Goal: Task Accomplishment & Management: Complete application form

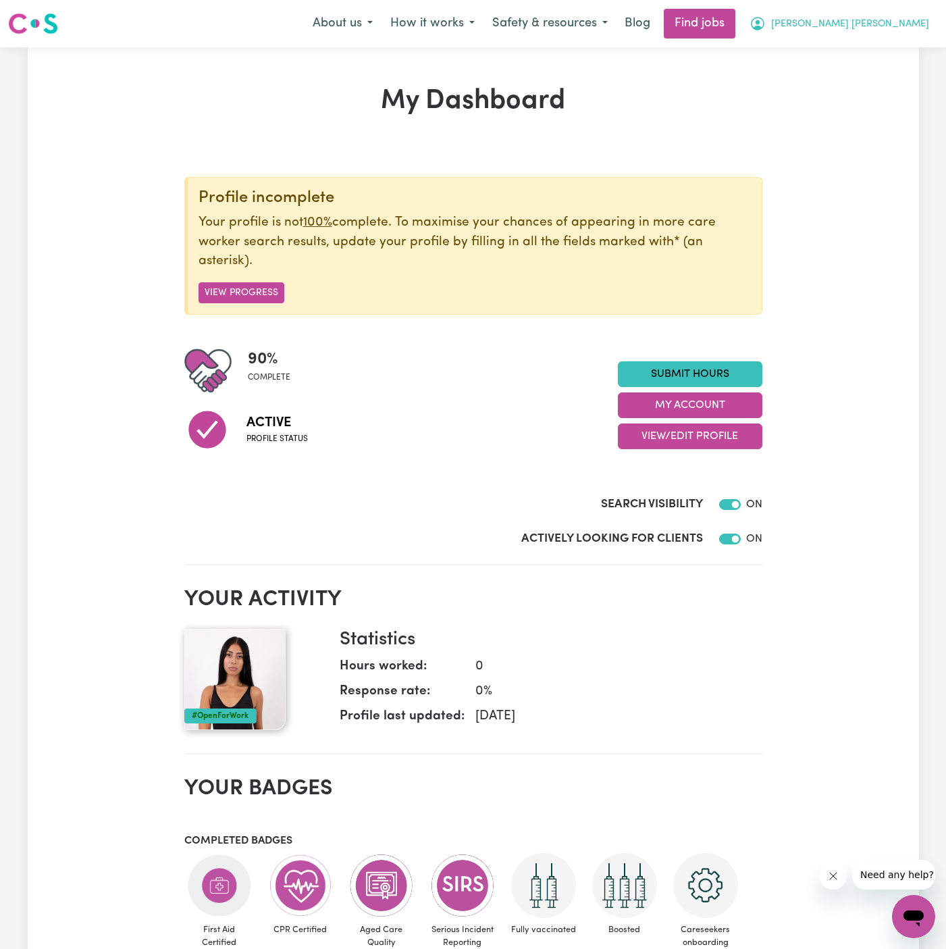
click at [912, 21] on span "[PERSON_NAME] [PERSON_NAME]" at bounding box center [850, 24] width 158 height 15
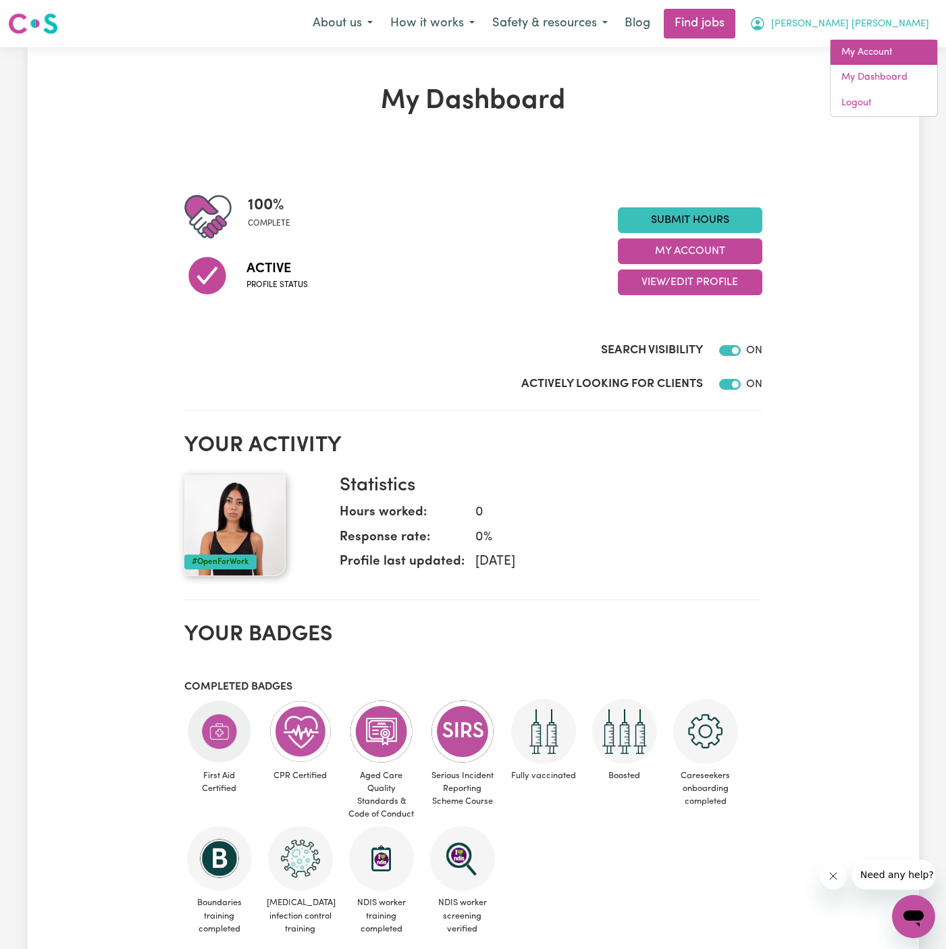
click at [893, 48] on link "My Account" at bounding box center [884, 53] width 107 height 26
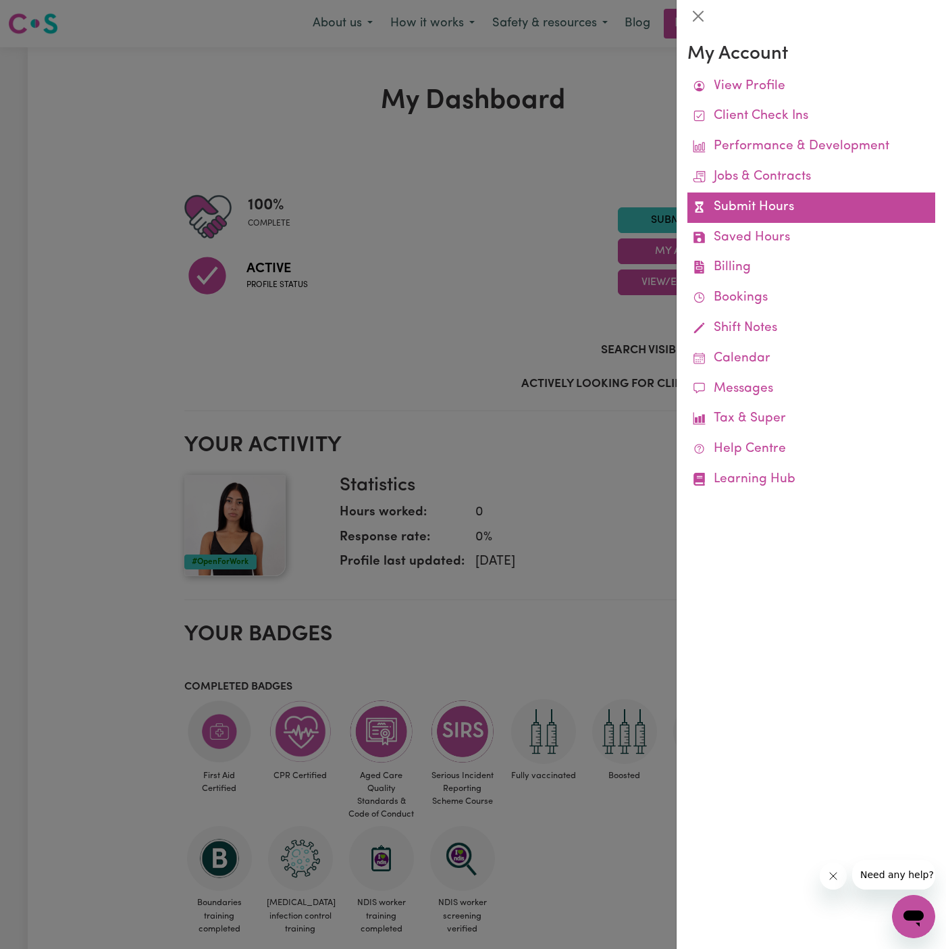
click at [733, 201] on link "Submit Hours" at bounding box center [811, 207] width 248 height 30
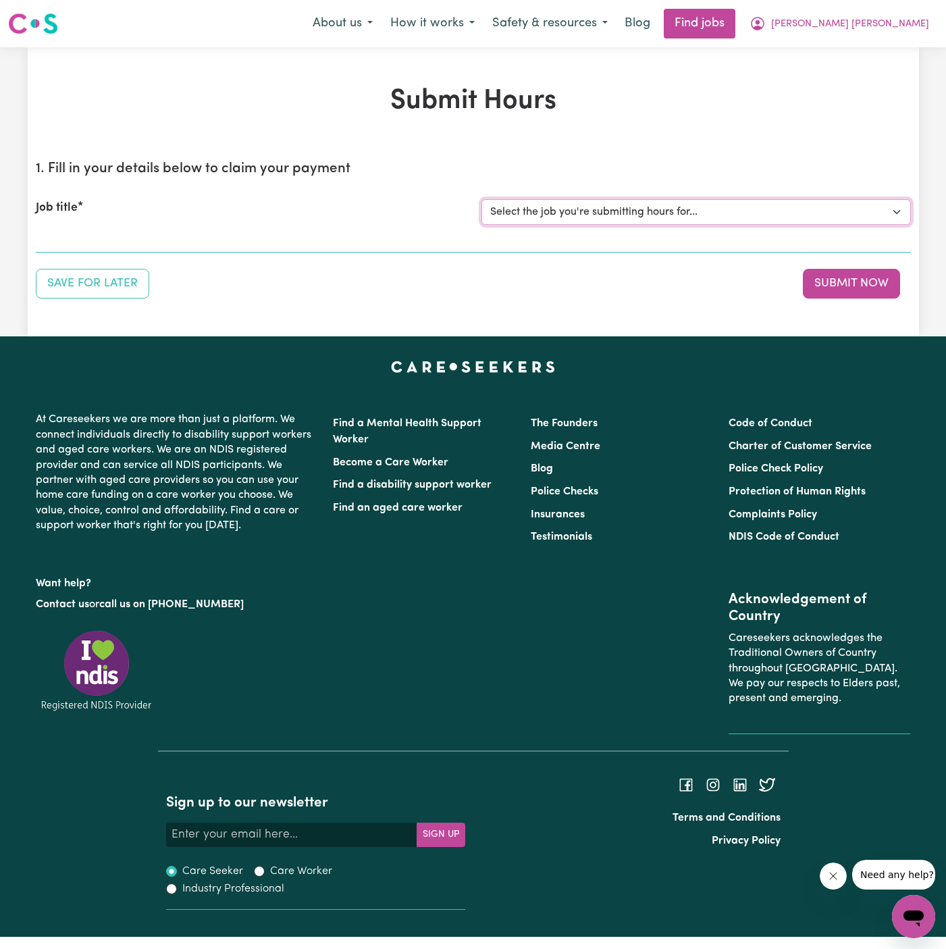
click at [646, 199] on select "Select the job you're submitting hours for... [Jo Hands of Care] [DEMOGRAPHIC_D…" at bounding box center [695, 212] width 429 height 26
select select "15142"
click at [481, 199] on select "Select the job you're submitting hours for... [Jo Hands of Care] [DEMOGRAPHIC_D…" at bounding box center [695, 212] width 429 height 26
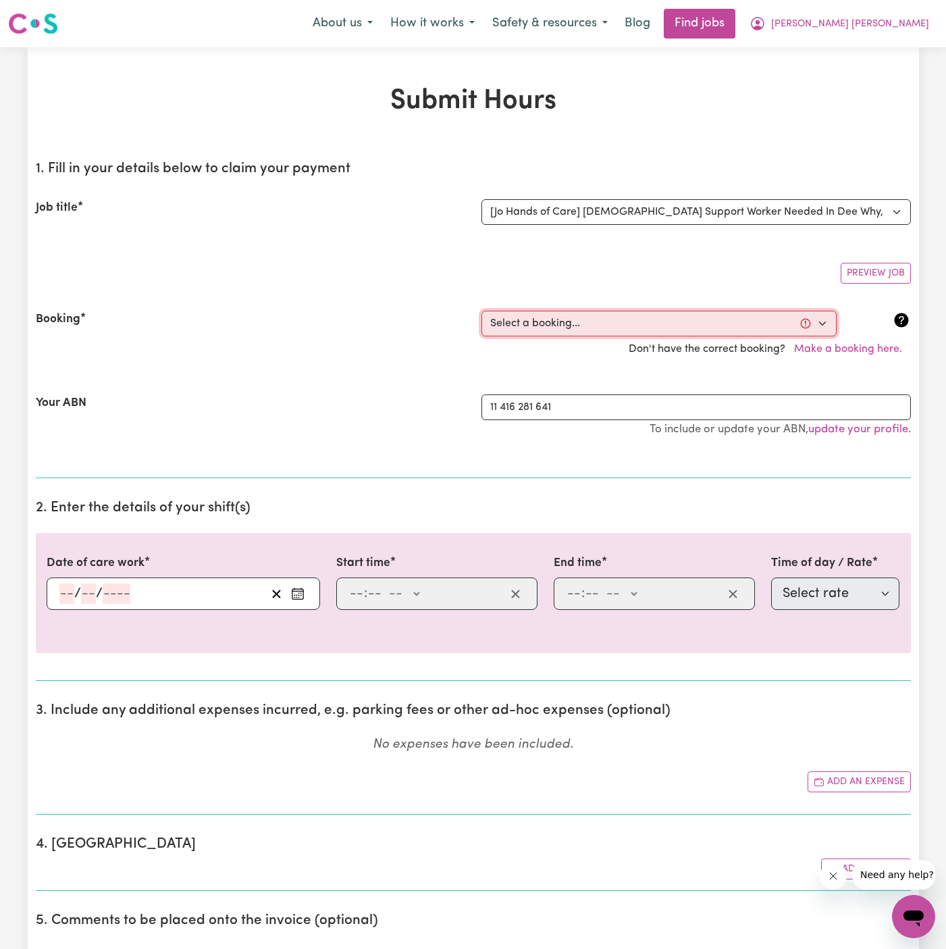
click at [588, 315] on select "Select a booking... [DATE] 5:30am to 7:00am (ONE-OFF) [DATE] 01:00pm to 03:00pm…" at bounding box center [658, 324] width 355 height 26
select select "368023"
click at [481, 311] on select "Select a booking... [DATE] 5:30am to 7:00am (ONE-OFF) [DATE] 01:00pm to 03:00pm…" at bounding box center [658, 324] width 355 height 26
type input "[DATE]"
type input "7"
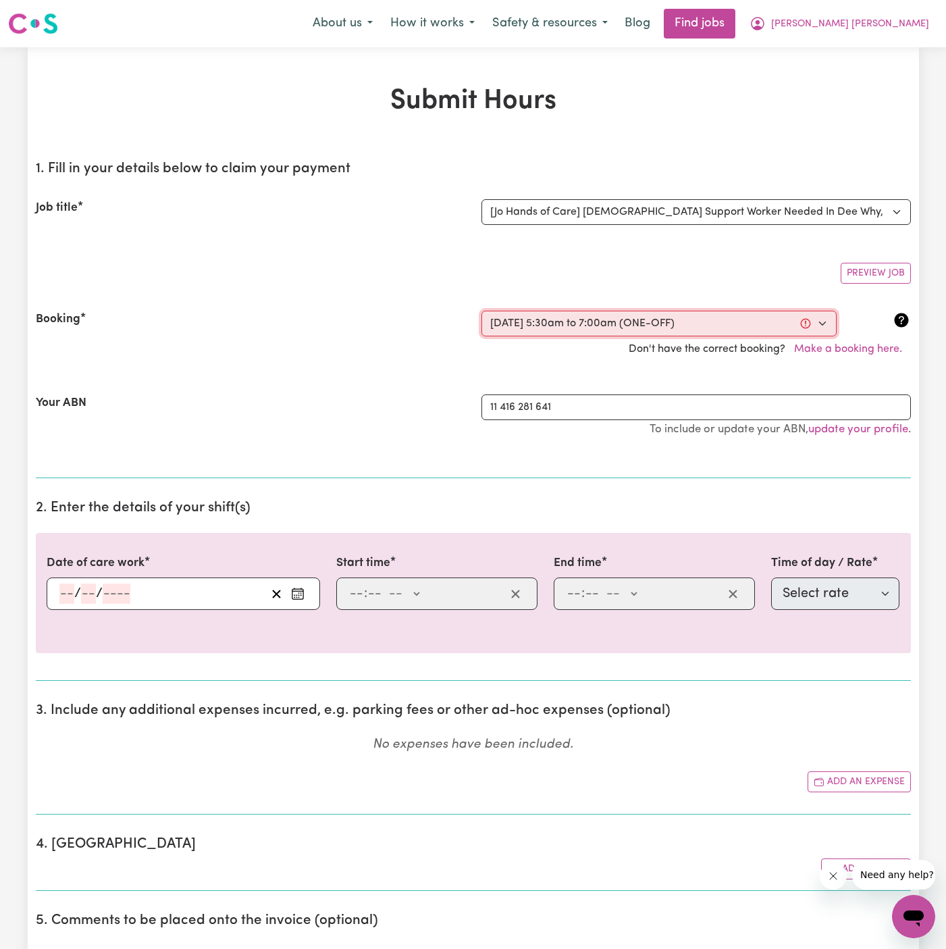
type input "10"
type input "2025"
type input "05:30"
type input "5"
type input "30"
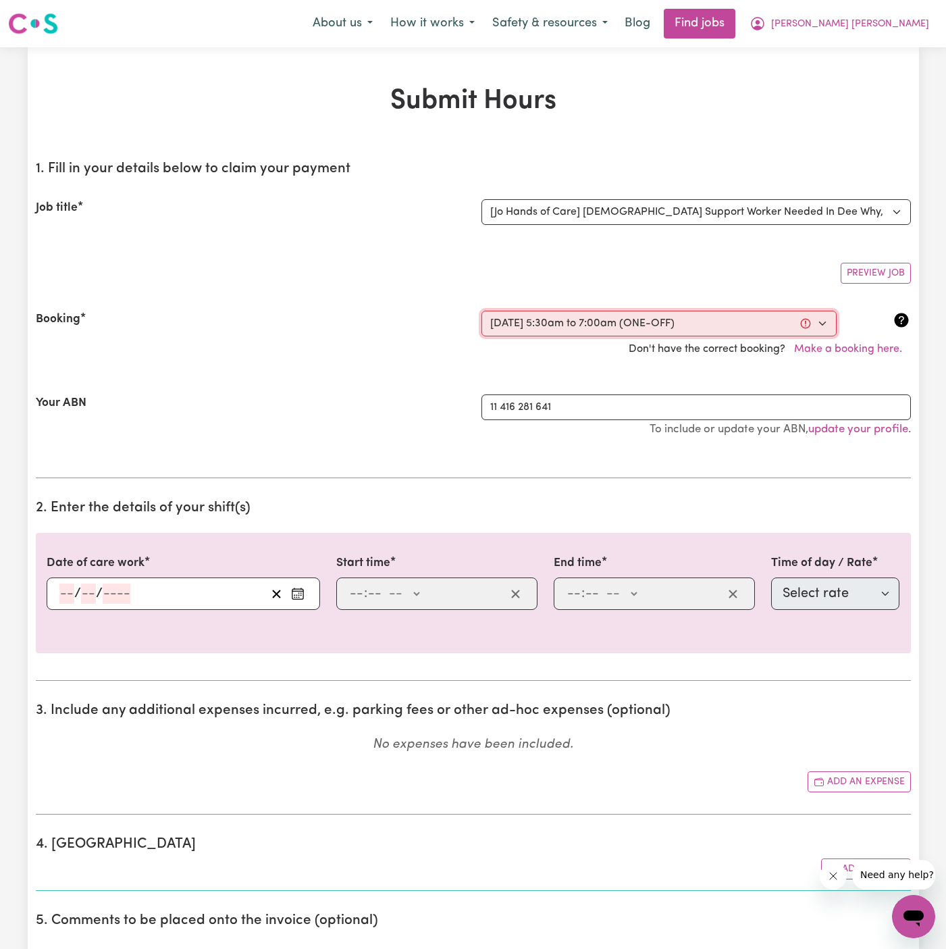
select select "am"
type input "07:00"
type input "7"
type input "0"
select select "am"
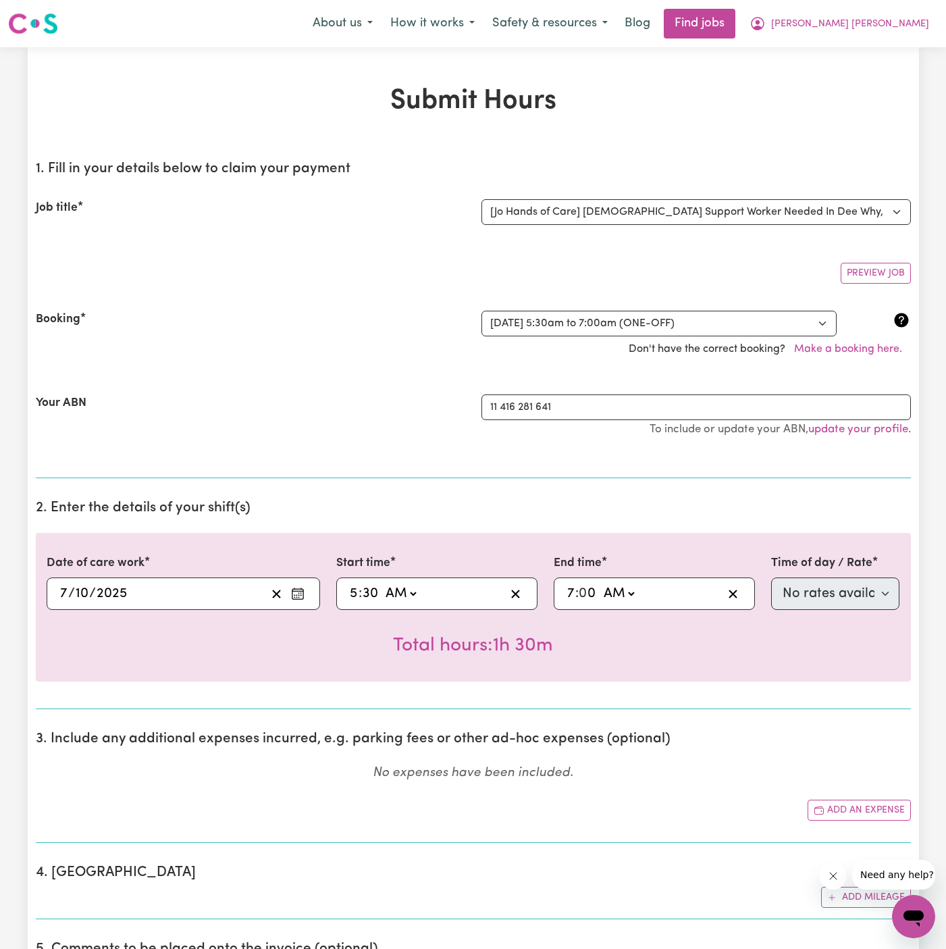
click at [352, 594] on input "5" at bounding box center [353, 593] width 9 height 20
type input "06:30"
type input "6"
select select "63213"
click at [568, 592] on input "7" at bounding box center [571, 593] width 9 height 20
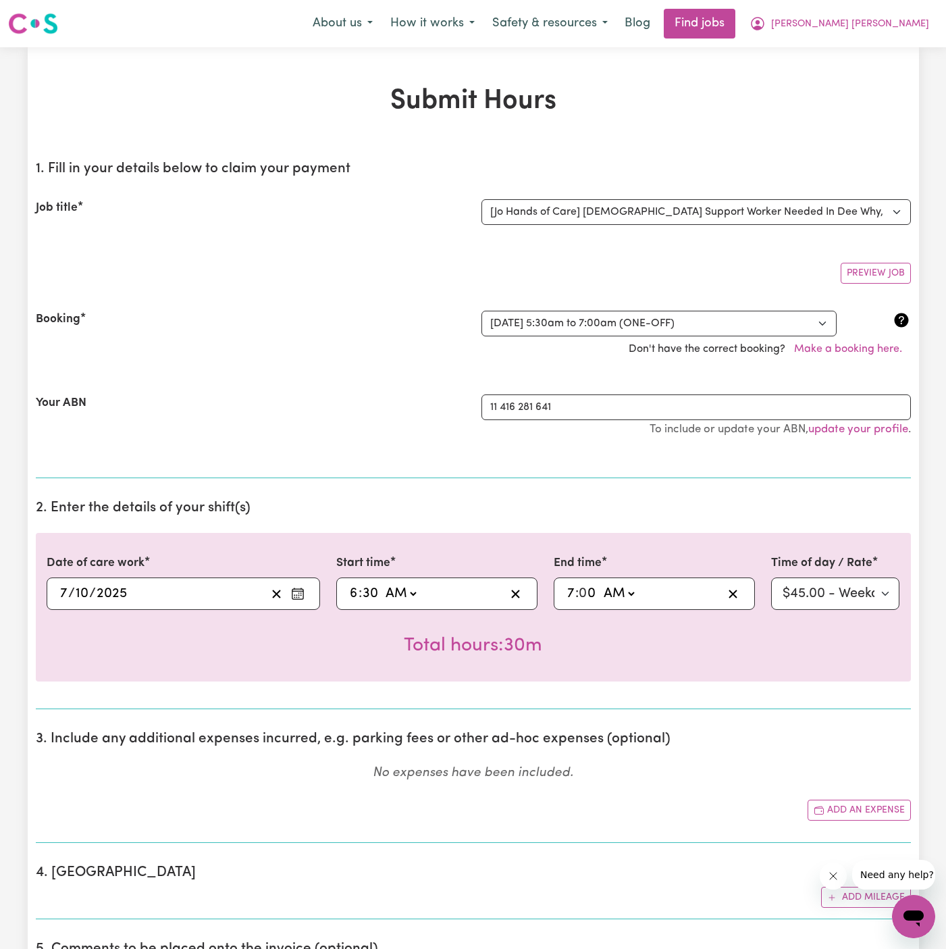
type input "08:00"
type input "8"
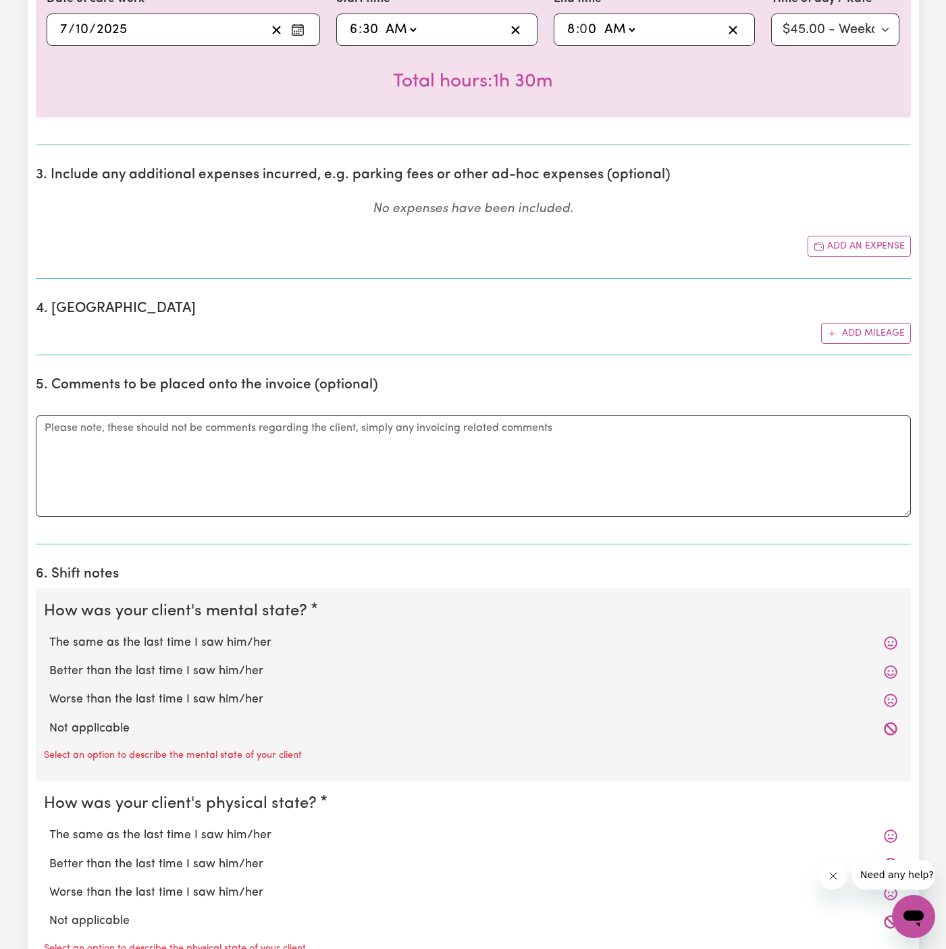
scroll to position [592, 0]
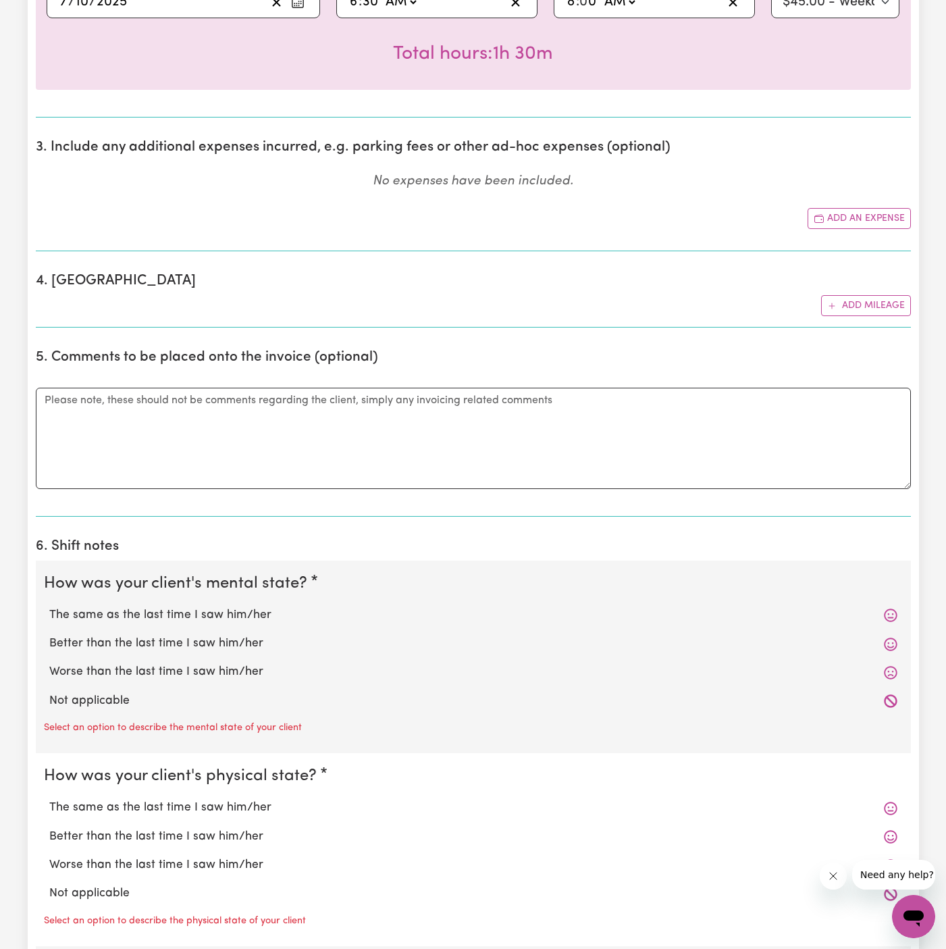
click at [124, 694] on label "Not applicable" at bounding box center [473, 701] width 848 height 18
click at [49, 692] on input "Not applicable" at bounding box center [49, 691] width 1 height 1
radio input "true"
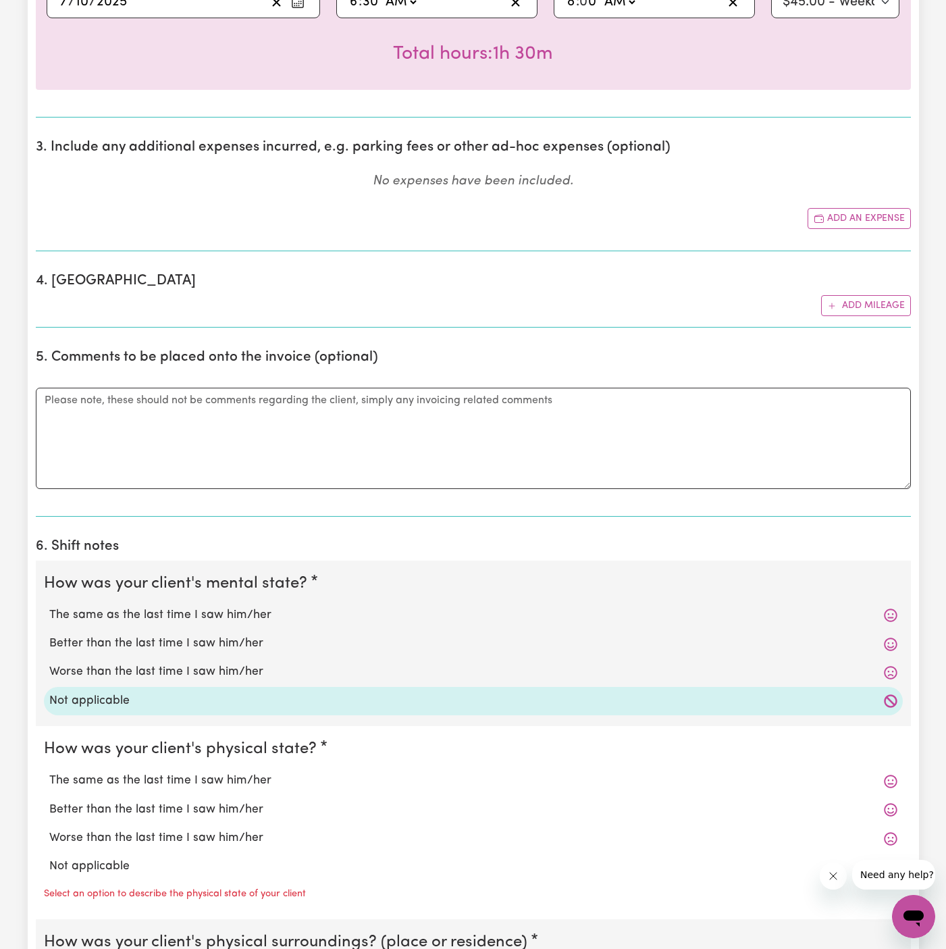
scroll to position [808, 0]
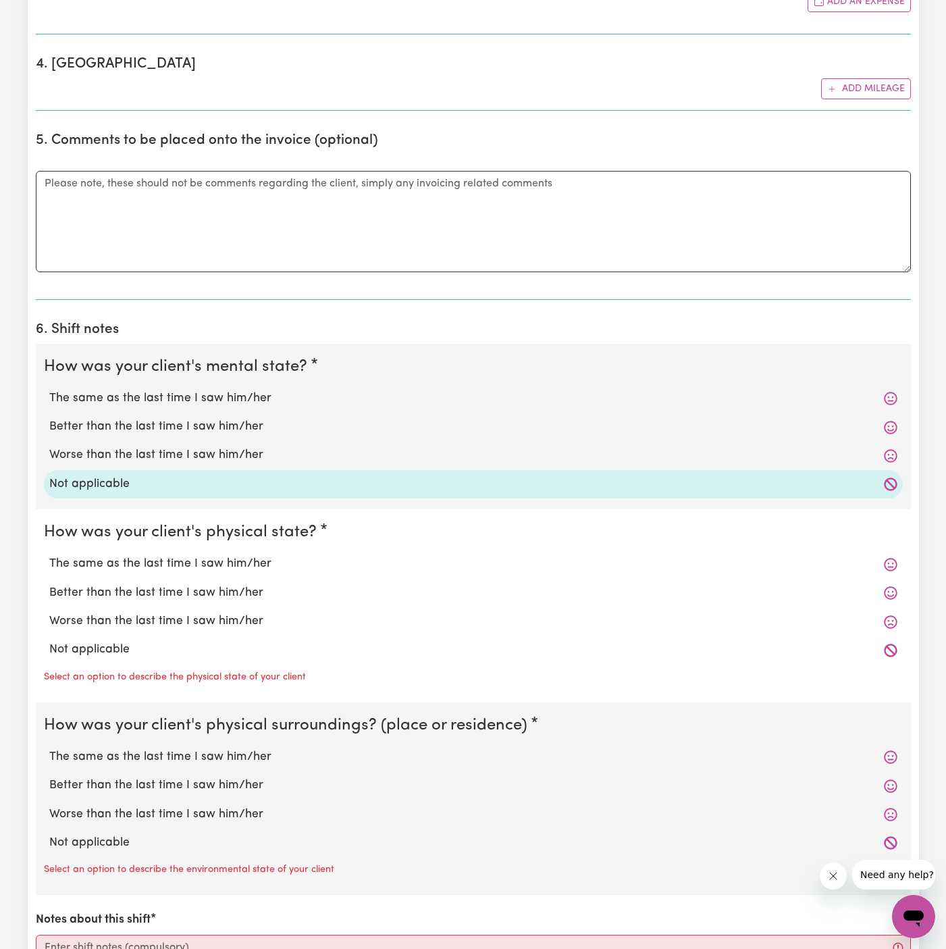
click at [145, 648] on label "Not applicable" at bounding box center [473, 650] width 848 height 18
click at [49, 641] on input "Not applicable" at bounding box center [49, 640] width 1 height 1
radio input "true"
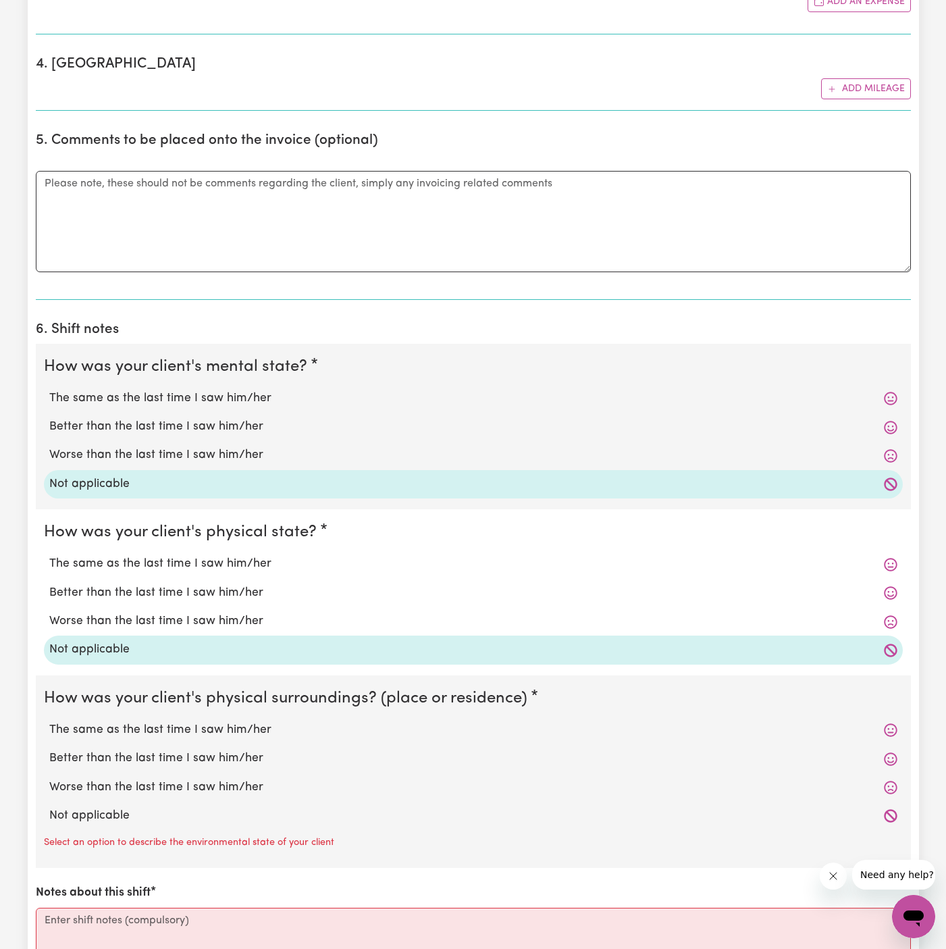
click at [149, 810] on label "Not applicable" at bounding box center [473, 816] width 848 height 18
click at [49, 807] on input "Not applicable" at bounding box center [49, 806] width 1 height 1
radio input "true"
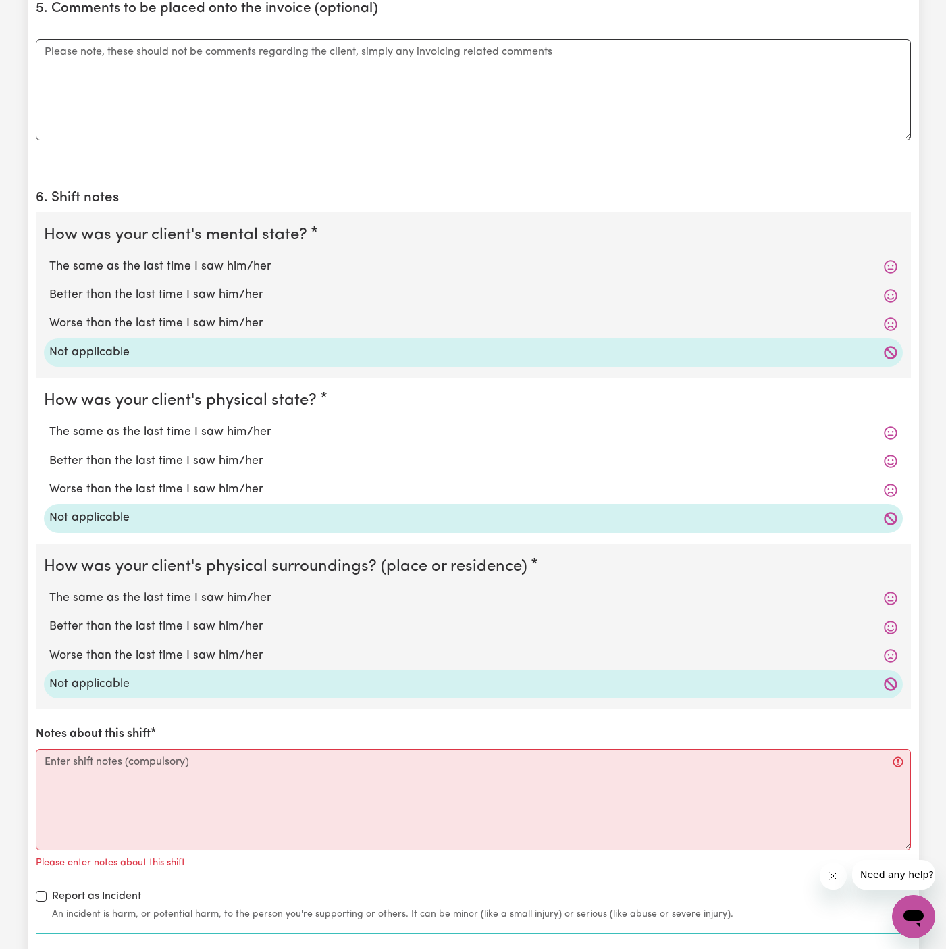
scroll to position [1020, 0]
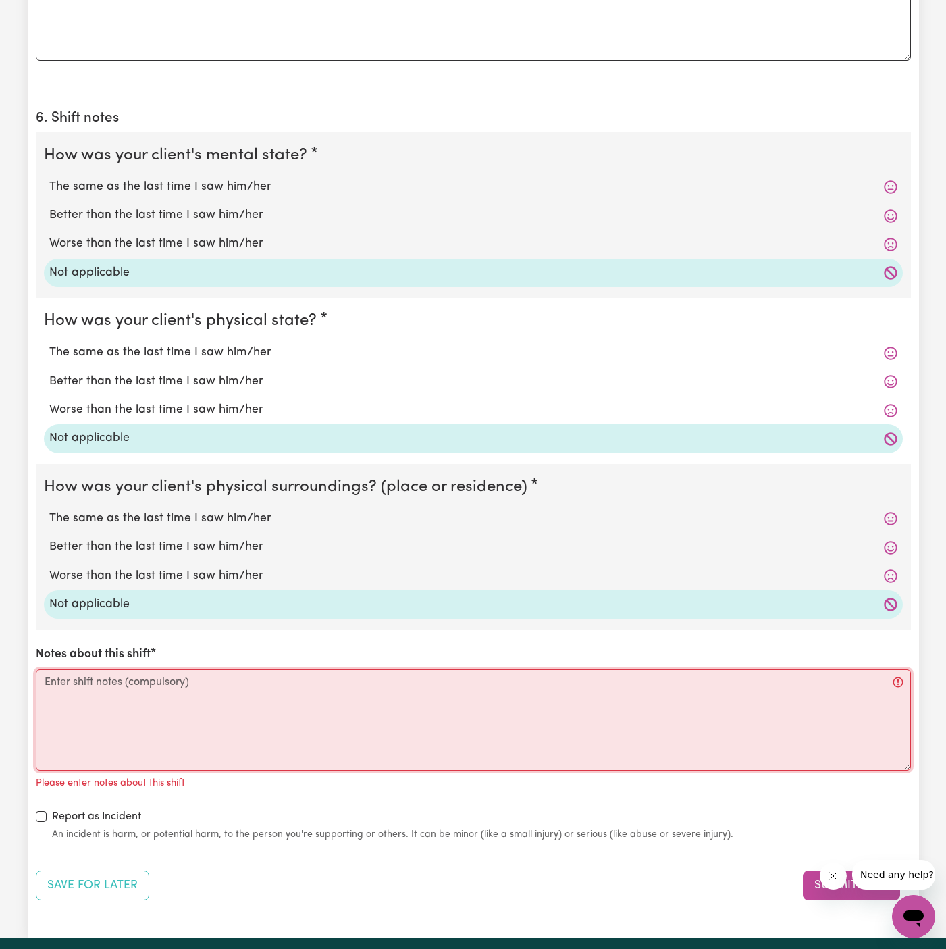
click at [224, 739] on textarea "Notes about this shift" at bounding box center [473, 719] width 875 height 101
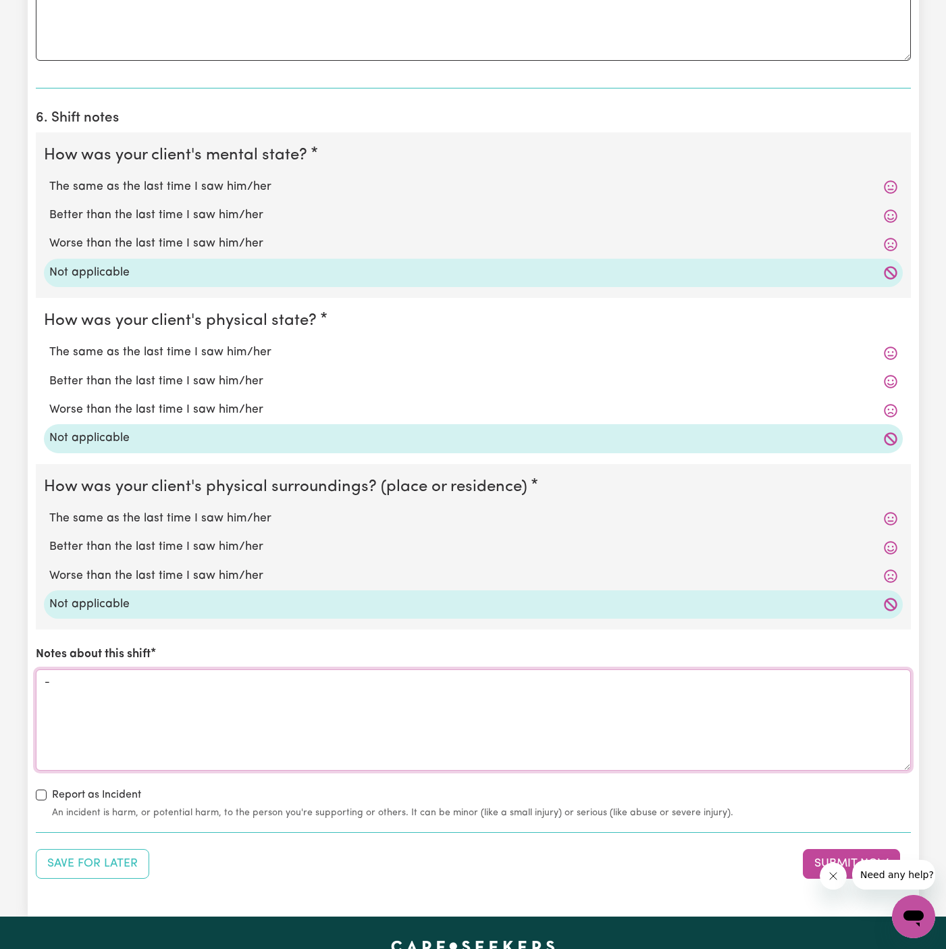
scroll to position [1309, 0]
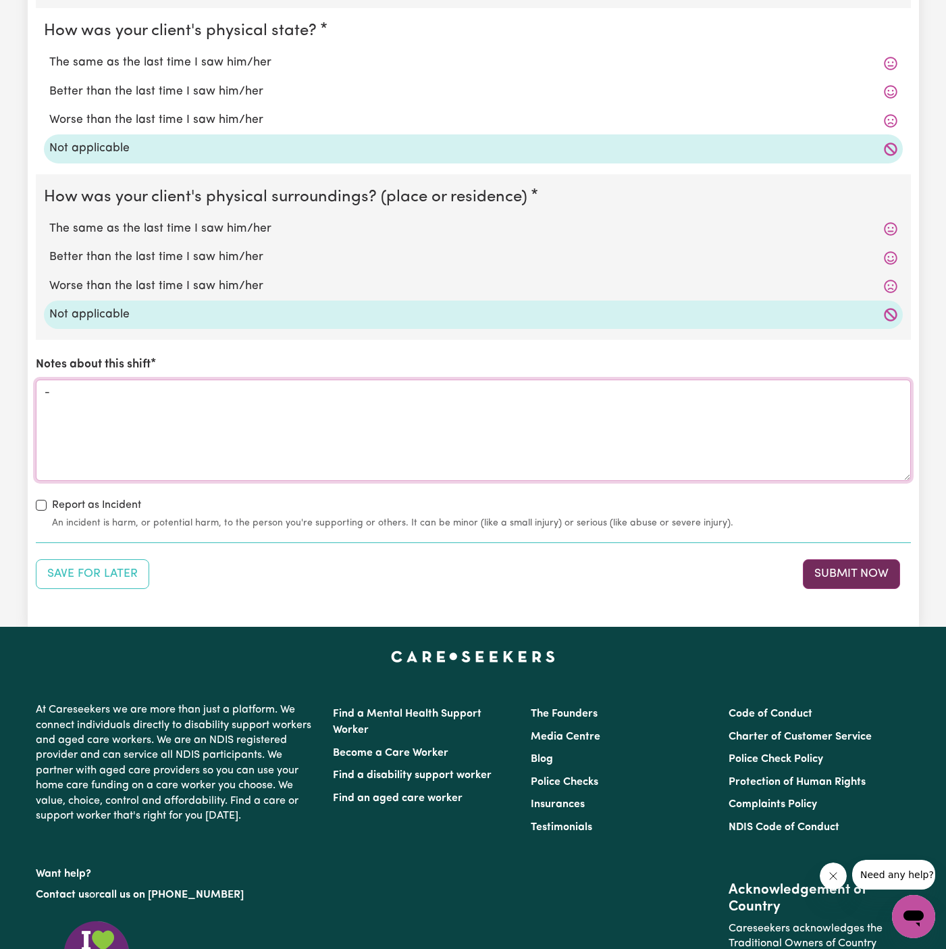
type textarea "-"
click at [869, 578] on button "Submit Now" at bounding box center [851, 574] width 97 height 30
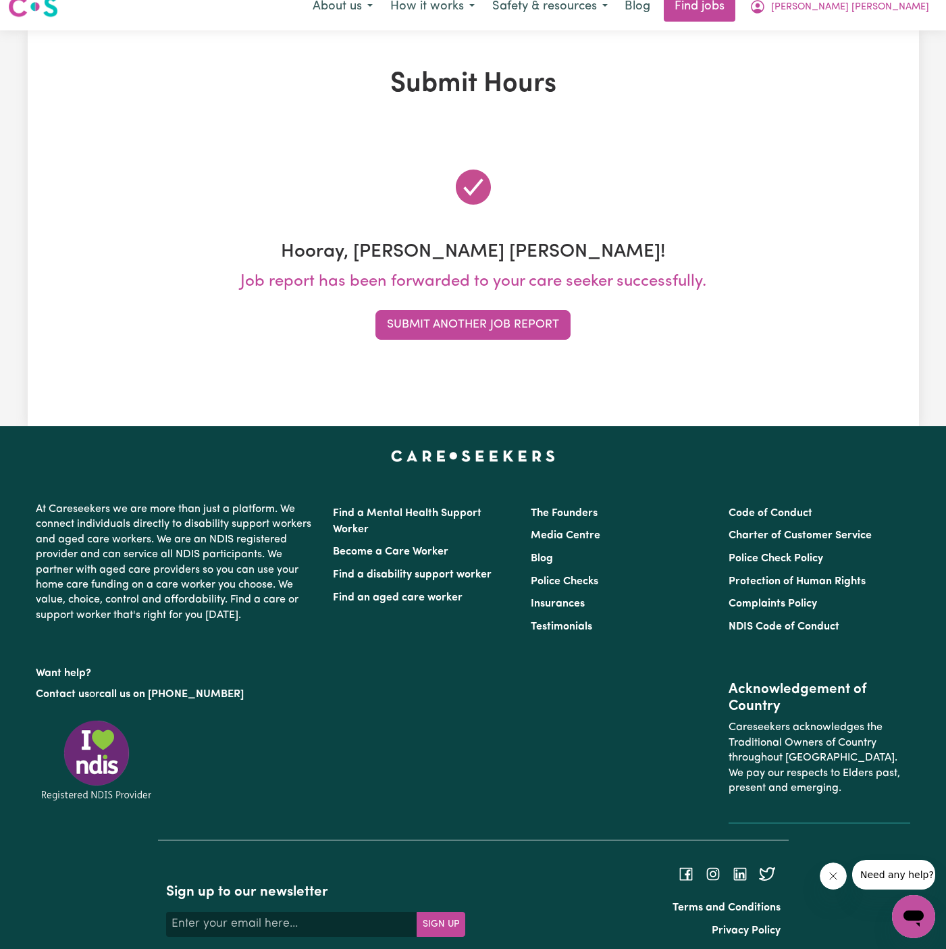
scroll to position [0, 0]
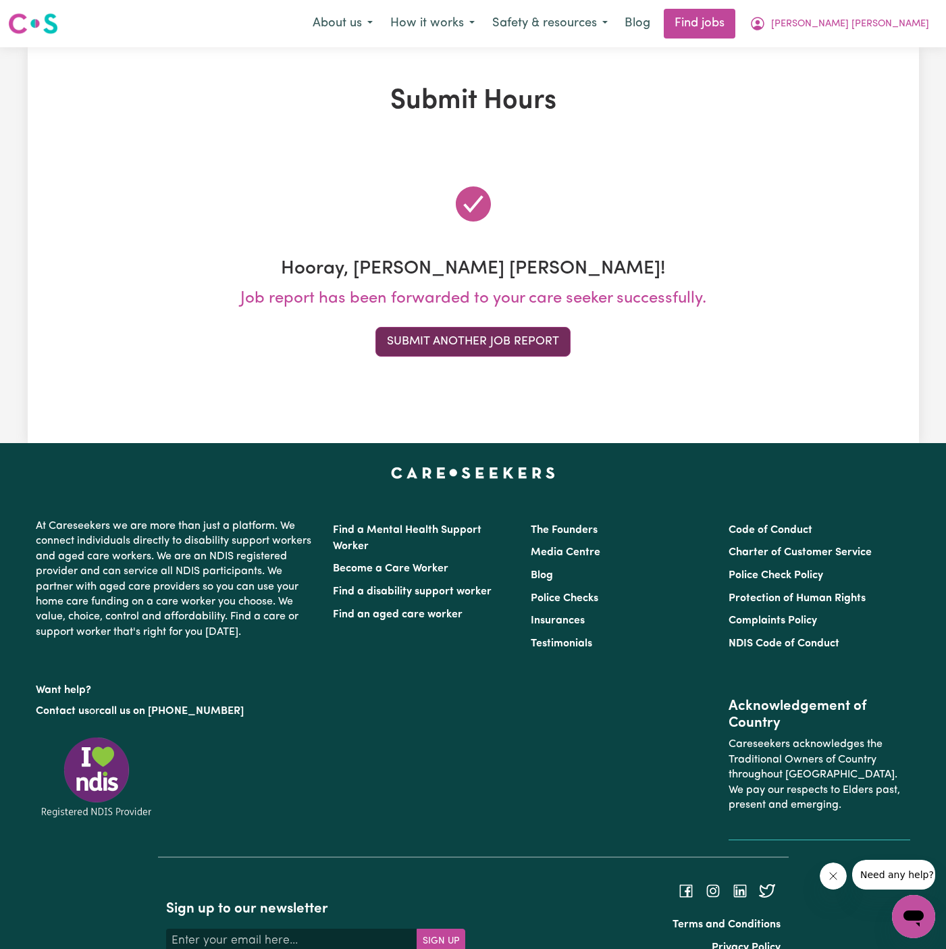
click at [493, 340] on button "Submit Another Job Report" at bounding box center [472, 342] width 195 height 30
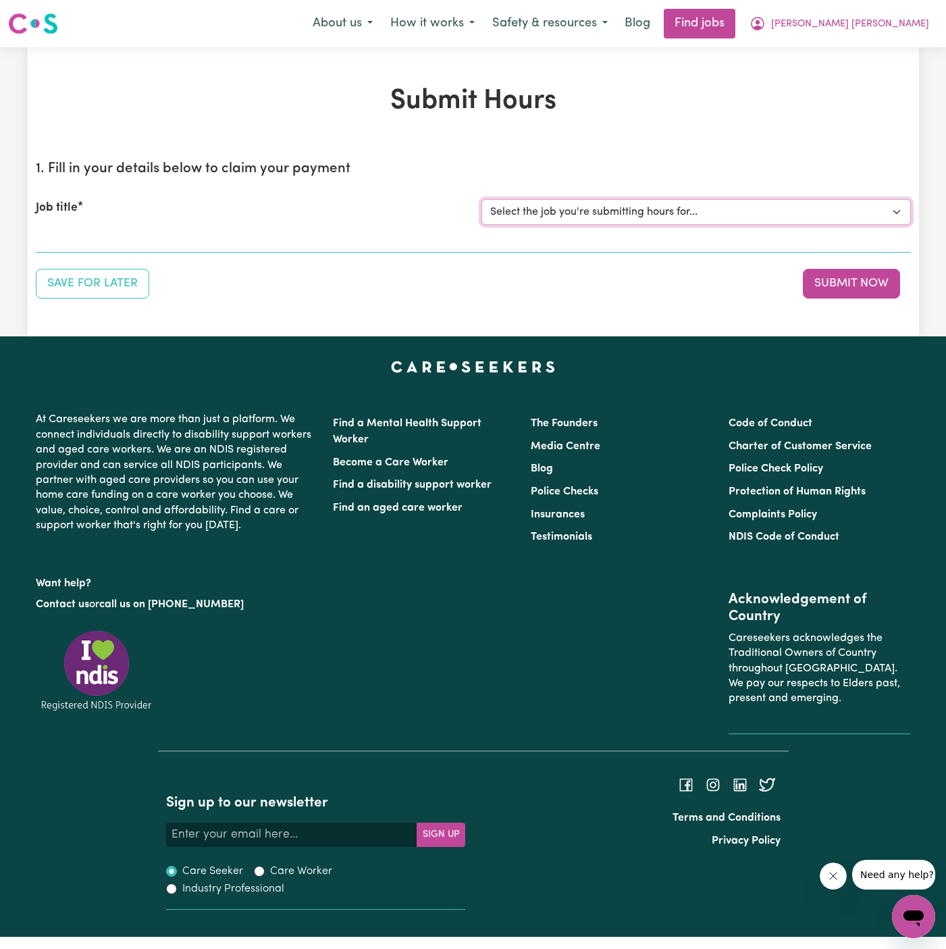
click at [637, 204] on select "Select the job you're submitting hours for... [Jo Hands of Care] [DEMOGRAPHIC_D…" at bounding box center [695, 212] width 429 height 26
select select "15142"
click at [481, 199] on select "Select the job you're submitting hours for... [Jo Hands of Care] [DEMOGRAPHIC_D…" at bounding box center [695, 212] width 429 height 26
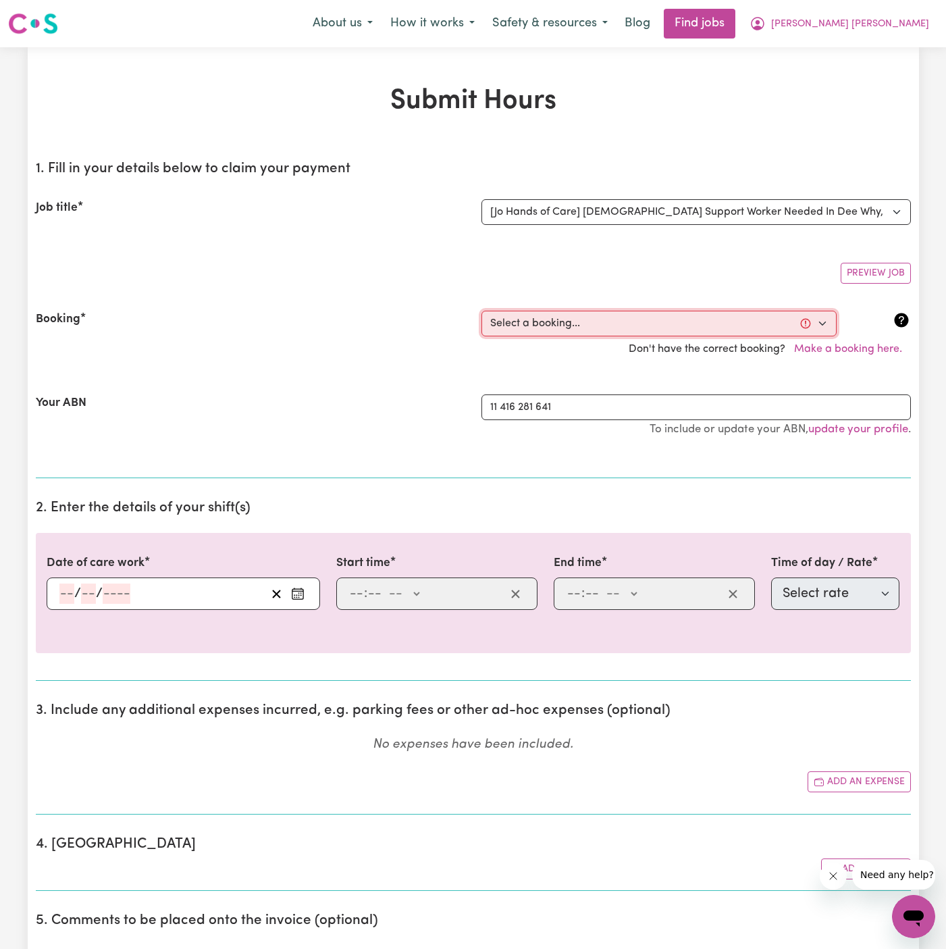
click at [596, 327] on select "Select a booking... [DATE] 5:30am to 7:00am (ONE-OFF) [DATE] 01:00pm to 03:00pm…" at bounding box center [658, 324] width 355 height 26
select select "368026"
click at [481, 311] on select "Select a booking... [DATE] 5:30am to 7:00am (ONE-OFF) [DATE] 01:00pm to 03:00pm…" at bounding box center [658, 324] width 355 height 26
type input "[DATE]"
type input "7"
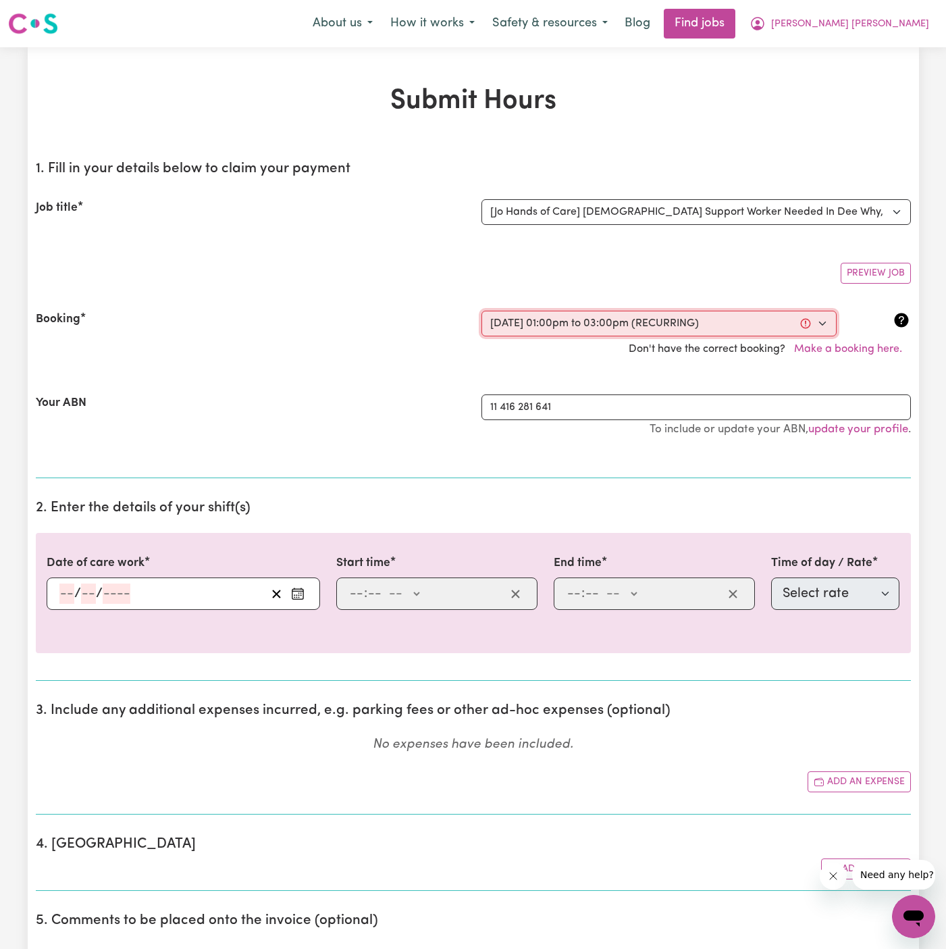
type input "10"
type input "2025"
type input "13:00"
type input "1"
type input "0"
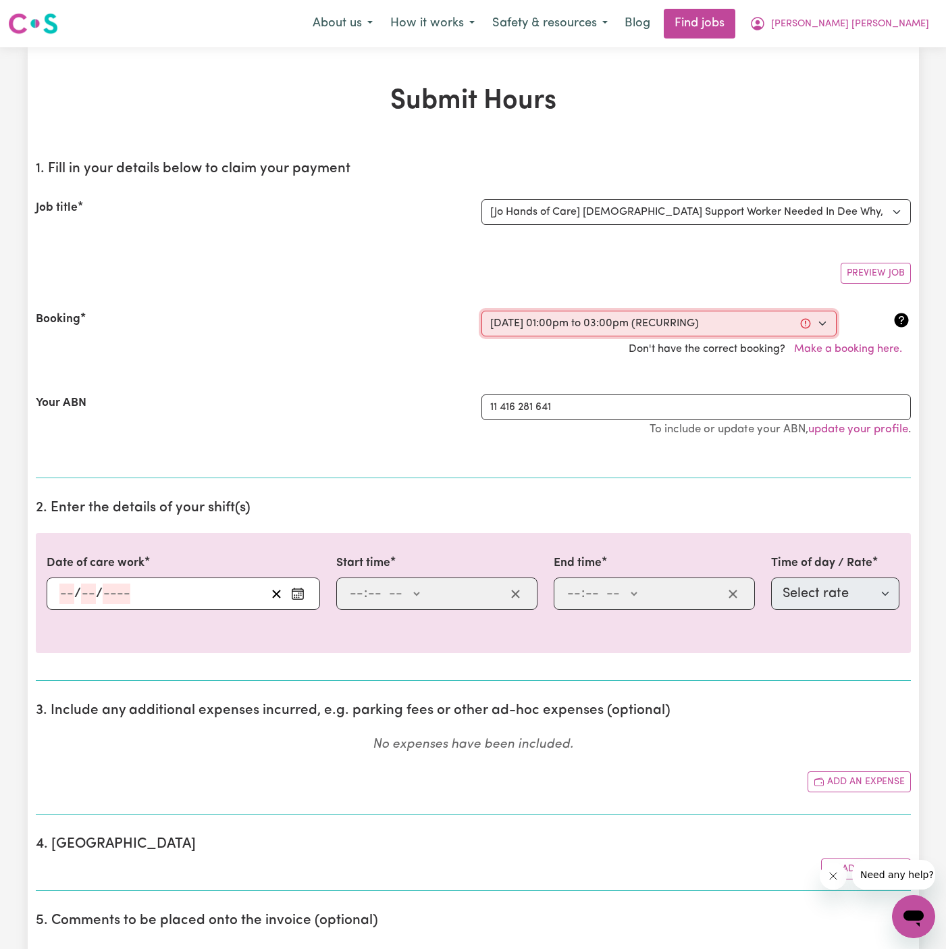
select select "pm"
type input "15:00"
type input "3"
type input "0"
select select "pm"
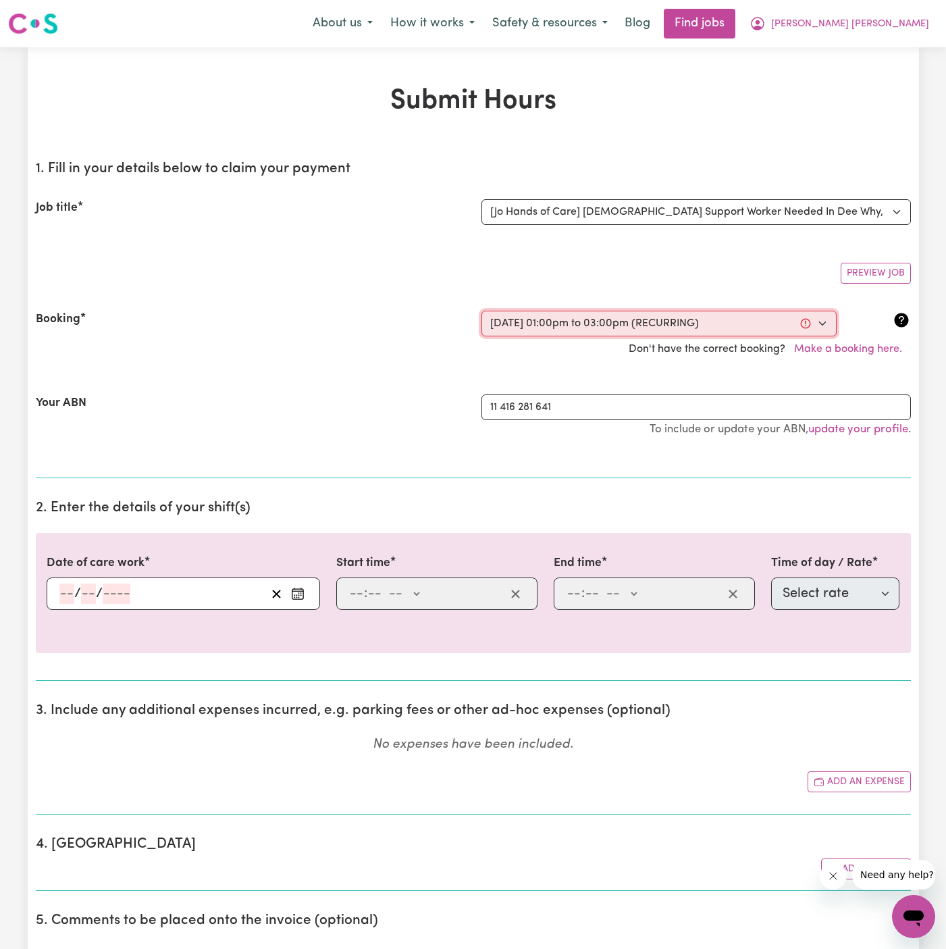
select select "63213"
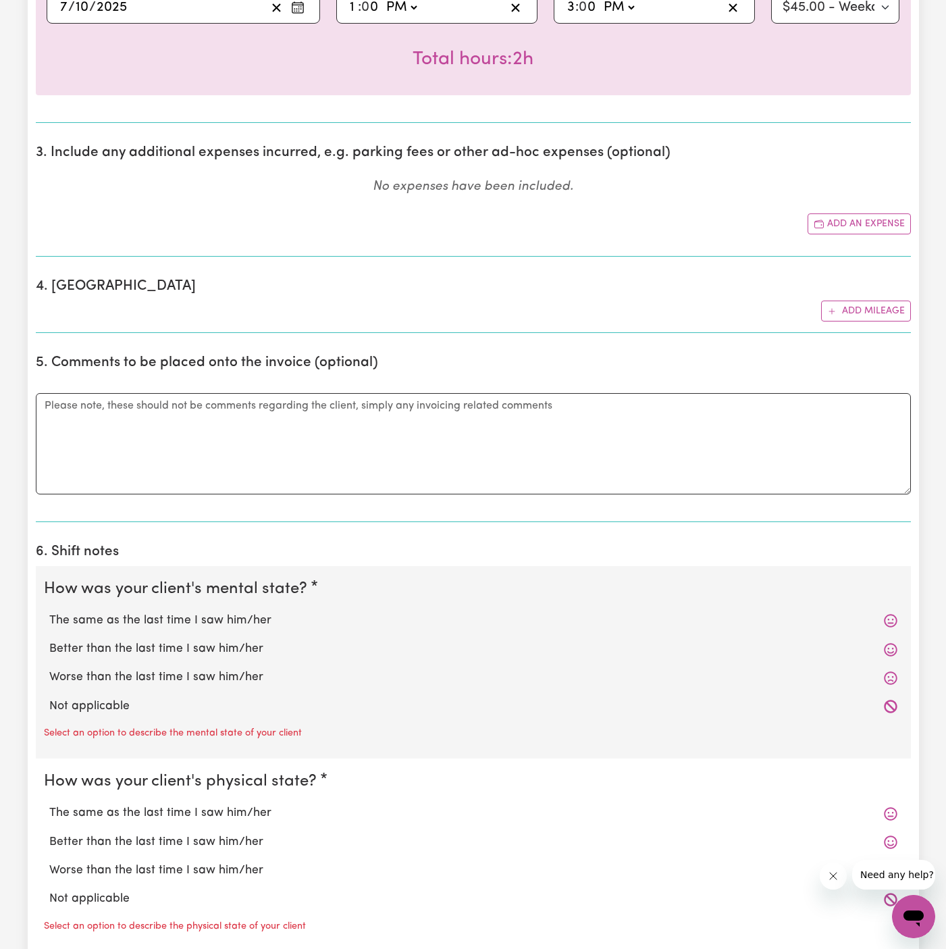
scroll to position [667, 0]
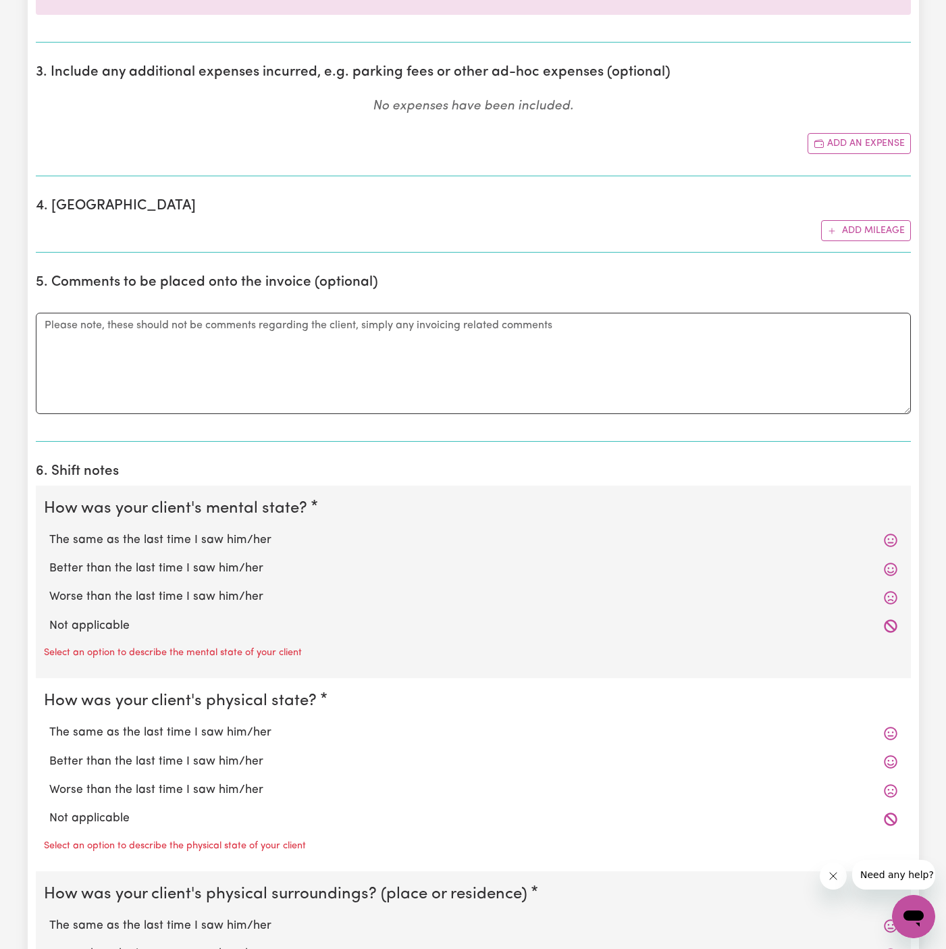
click at [311, 640] on div "Select an option to describe the mental state of your client" at bounding box center [473, 651] width 859 height 22
click at [167, 625] on label "Not applicable" at bounding box center [473, 626] width 848 height 18
click at [49, 617] on input "Not applicable" at bounding box center [49, 617] width 1 height 1
radio input "true"
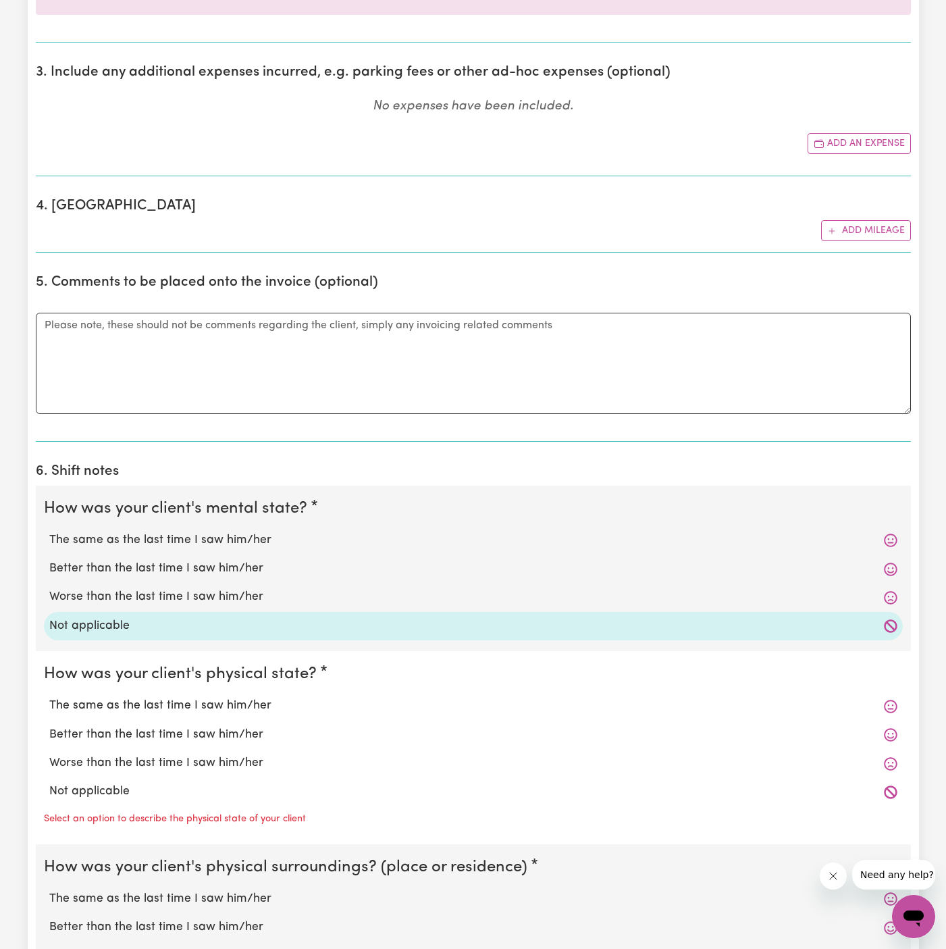
click at [148, 783] on label "Not applicable" at bounding box center [473, 792] width 848 height 18
click at [49, 782] on input "Not applicable" at bounding box center [49, 782] width 1 height 1
radio input "true"
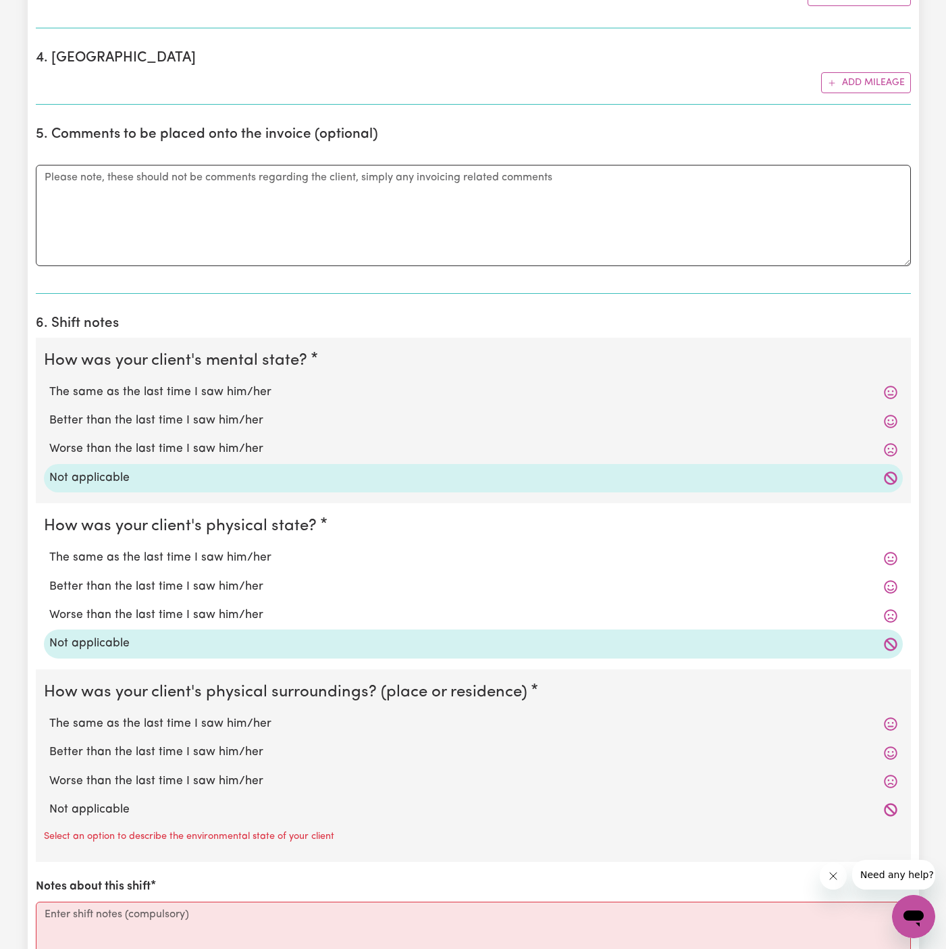
scroll to position [831, 0]
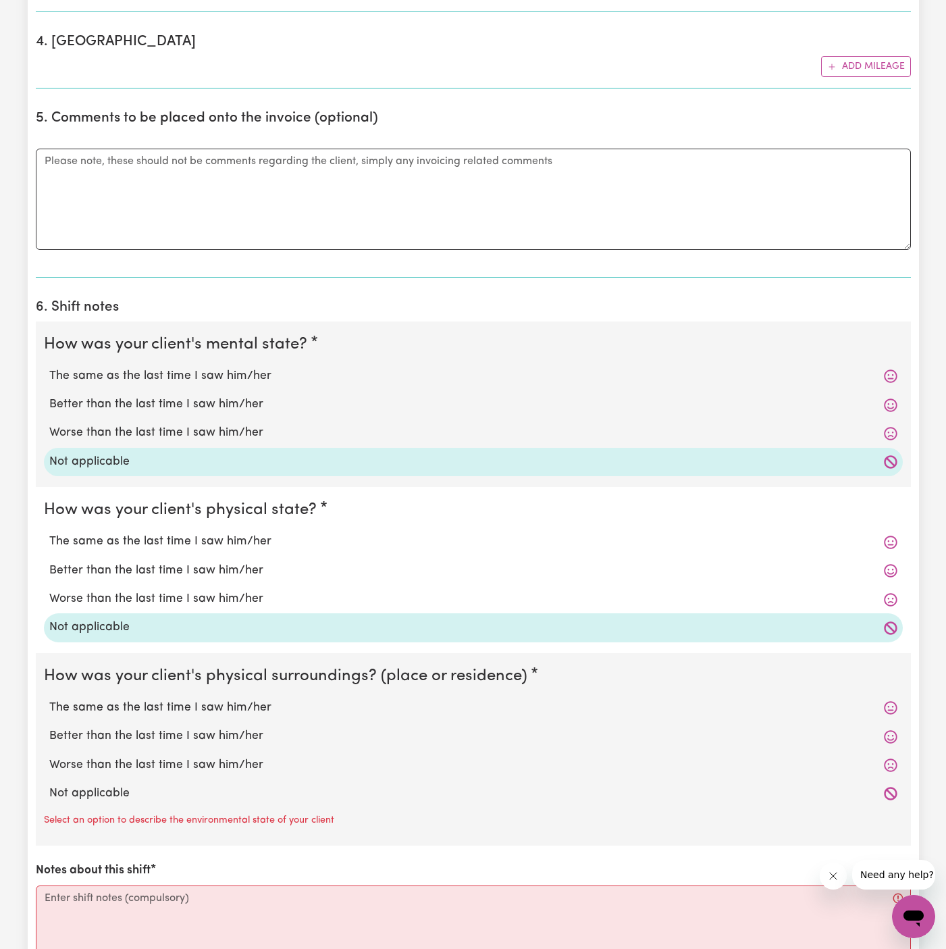
click at [147, 792] on label "Not applicable" at bounding box center [473, 794] width 848 height 18
click at [49, 785] on input "Not applicable" at bounding box center [49, 784] width 1 height 1
radio input "true"
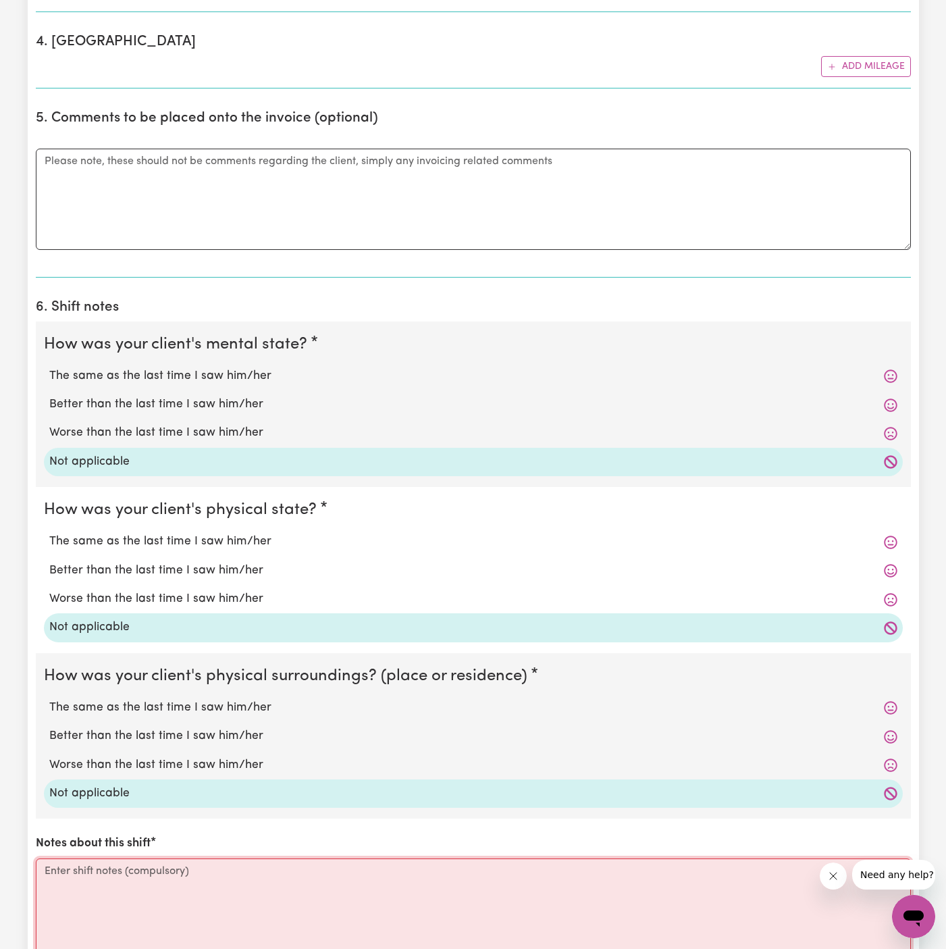
click at [159, 870] on textarea "Notes about this shift" at bounding box center [473, 908] width 875 height 101
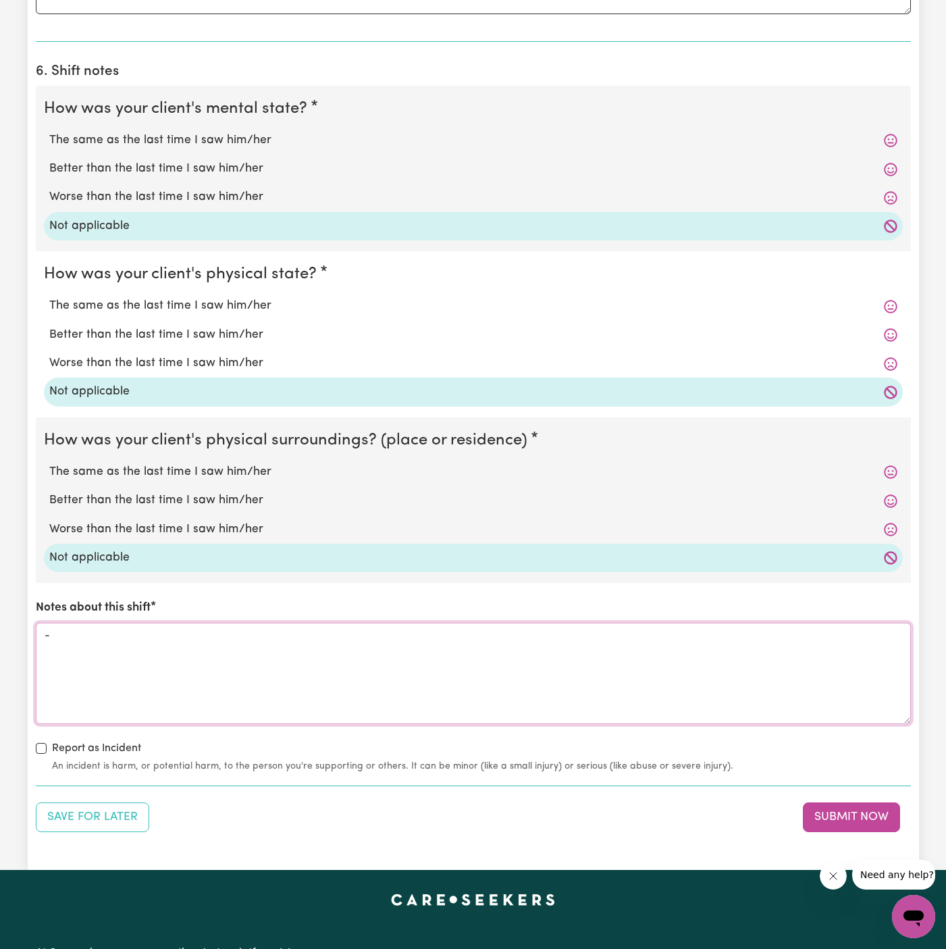
scroll to position [1139, 0]
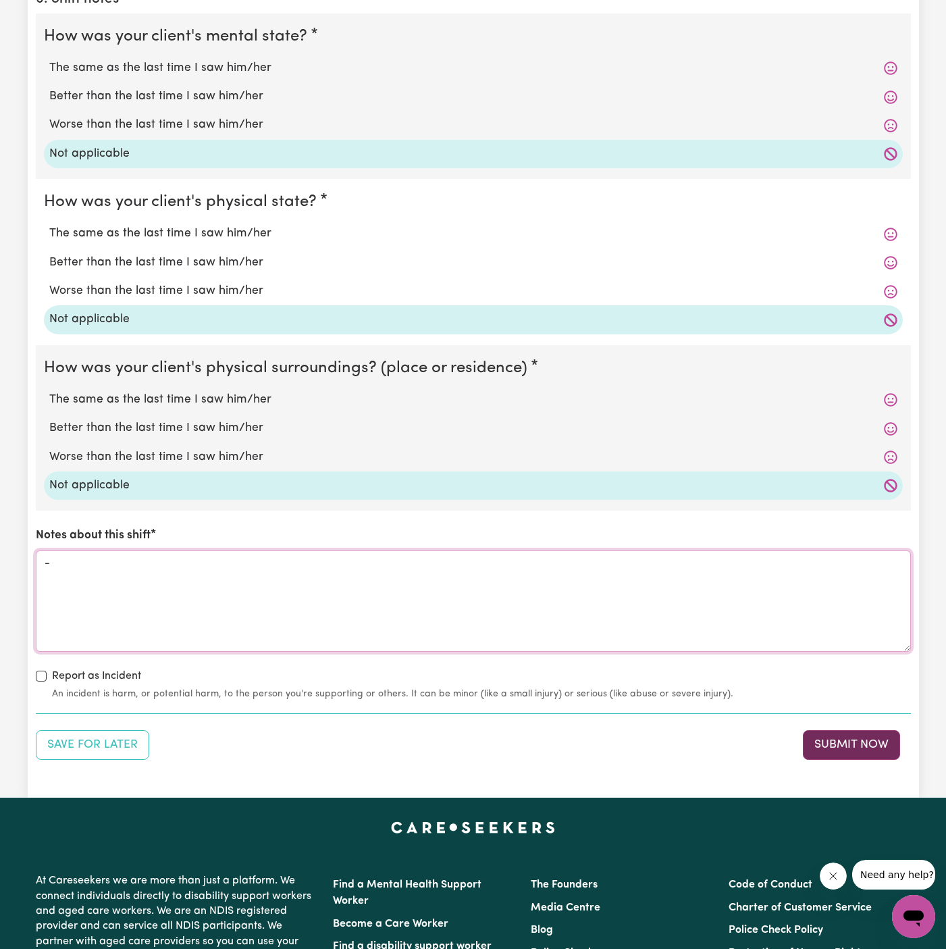
type textarea "-"
click at [876, 746] on button "Submit Now" at bounding box center [851, 745] width 97 height 30
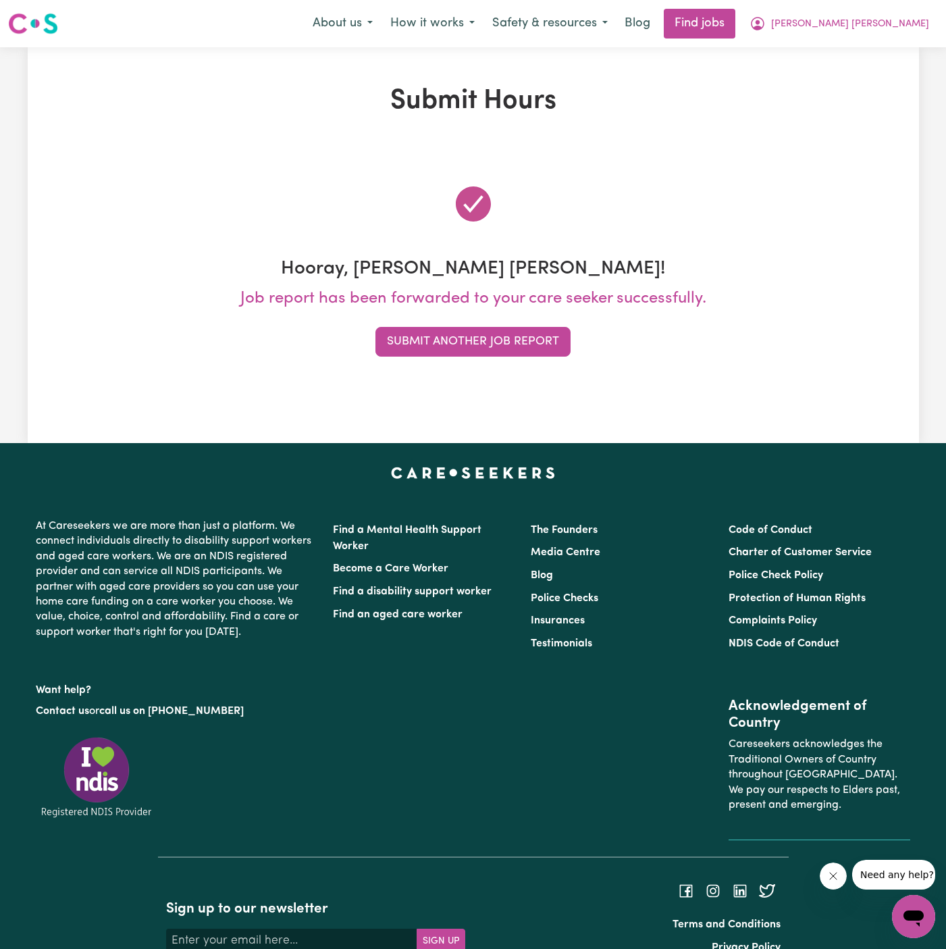
scroll to position [0, 0]
click at [908, 26] on span "[PERSON_NAME] [PERSON_NAME]" at bounding box center [850, 24] width 158 height 15
click at [902, 48] on link "My Account" at bounding box center [884, 53] width 107 height 26
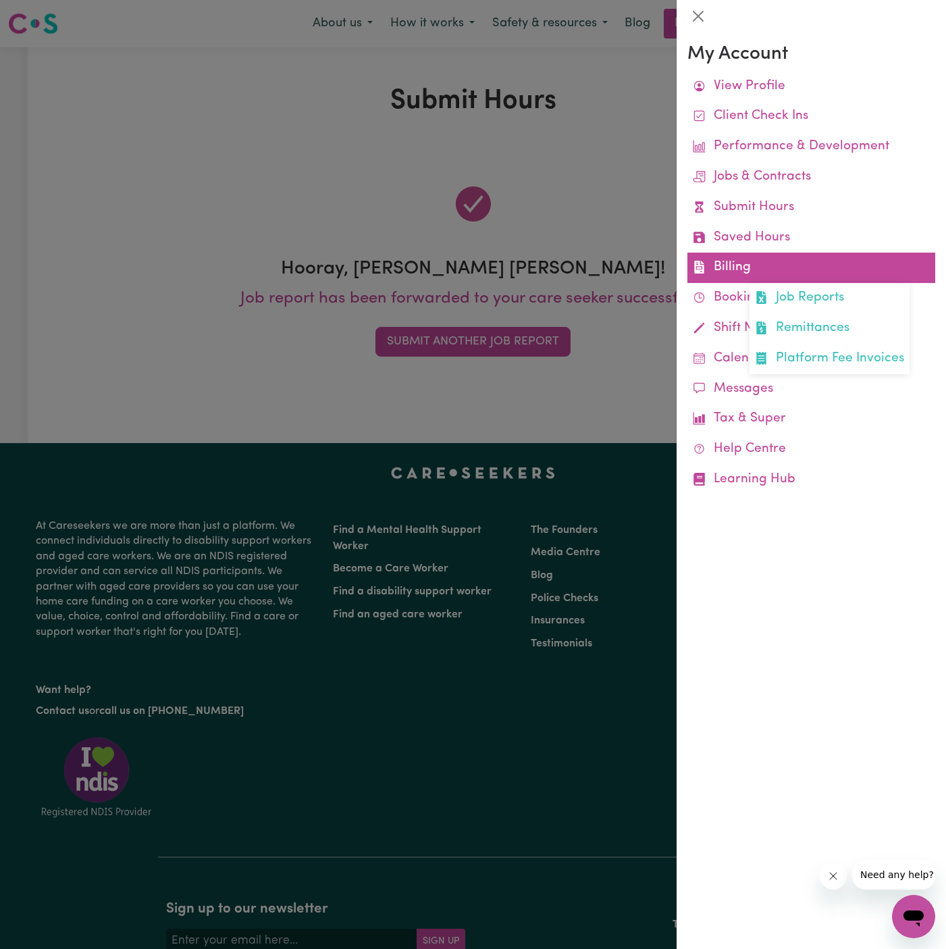
click at [730, 268] on link "Billing Job Reports Remittances Platform Fee Invoices" at bounding box center [811, 268] width 248 height 30
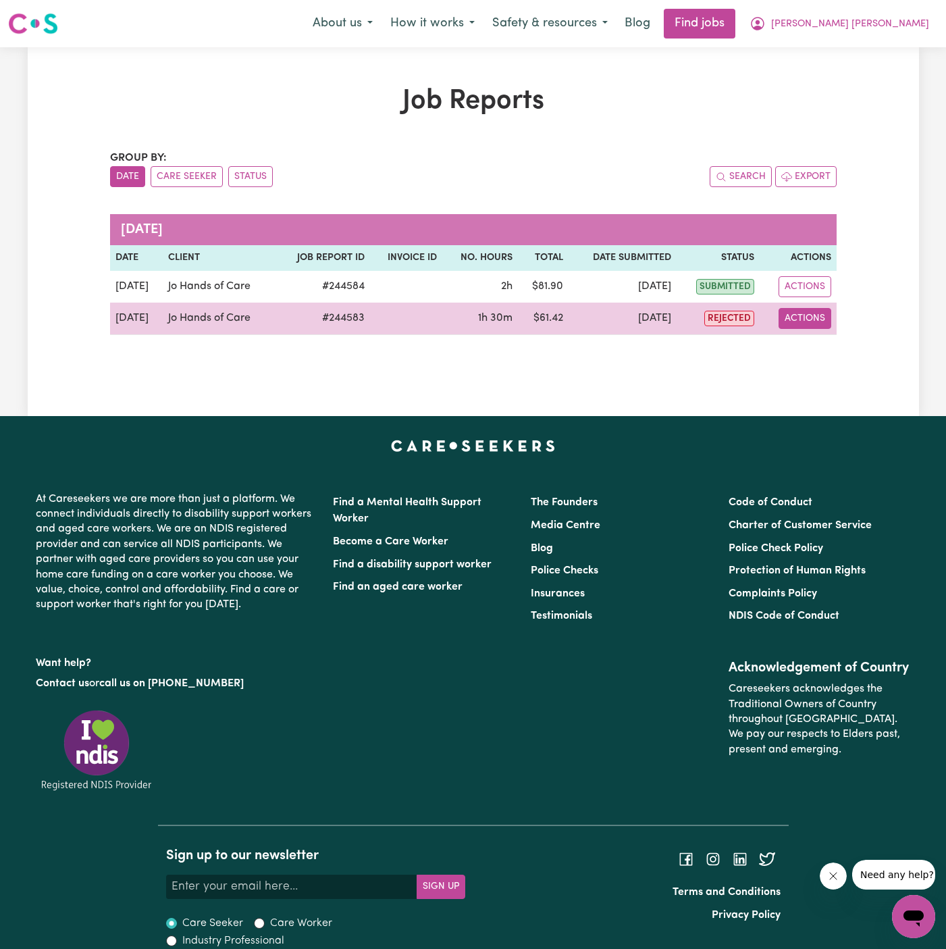
click at [808, 308] on button "Actions" at bounding box center [805, 318] width 53 height 21
click at [859, 351] on link "View Job Report" at bounding box center [836, 349] width 115 height 27
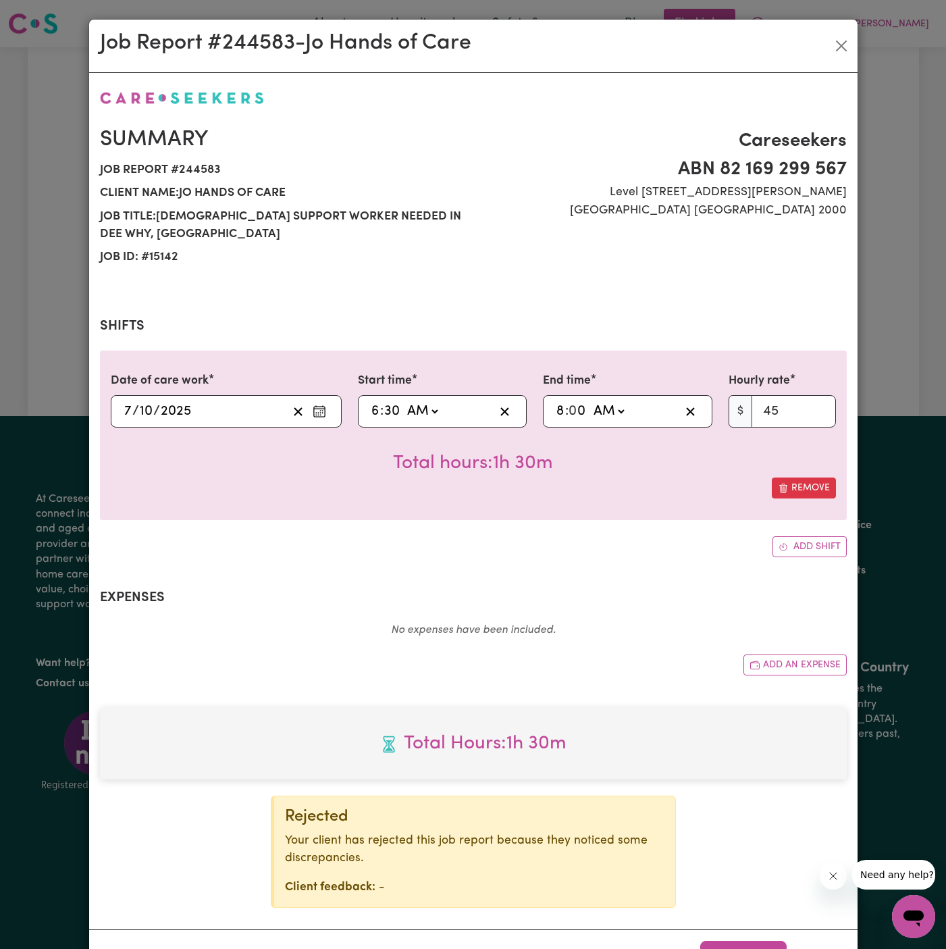
select select "45-Weekday"
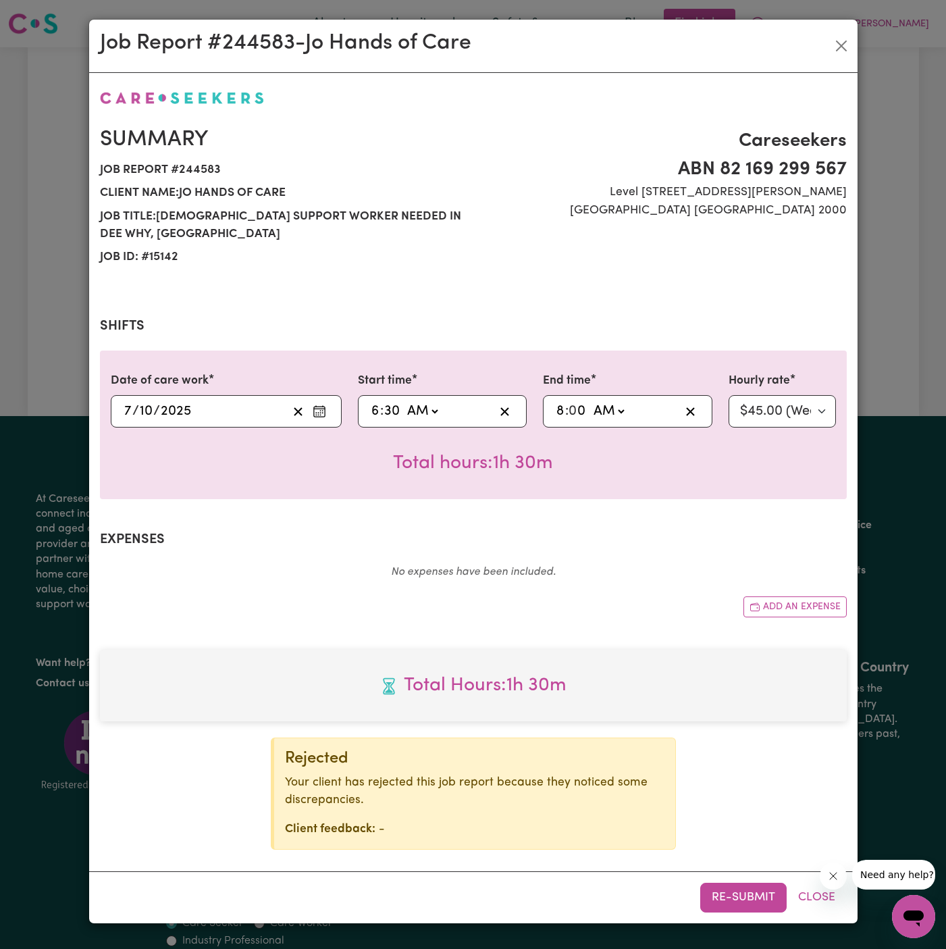
click at [377, 401] on input "6" at bounding box center [375, 411] width 9 height 20
type input "05:30"
type input "5"
click at [560, 401] on input "8" at bounding box center [560, 411] width 9 height 20
type input "07:00"
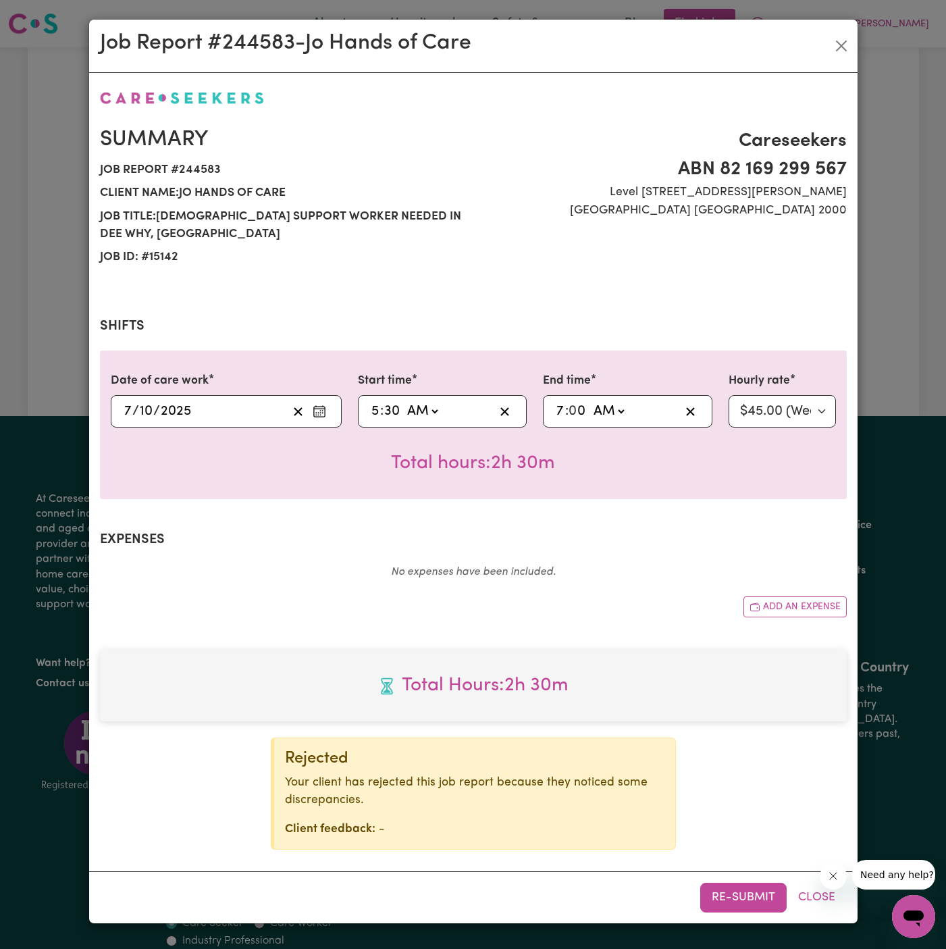
type input "7"
click at [712, 446] on div "Total hours: 1h 30m" at bounding box center [473, 452] width 725 height 50
click at [744, 883] on button "Re-submit" at bounding box center [743, 898] width 86 height 30
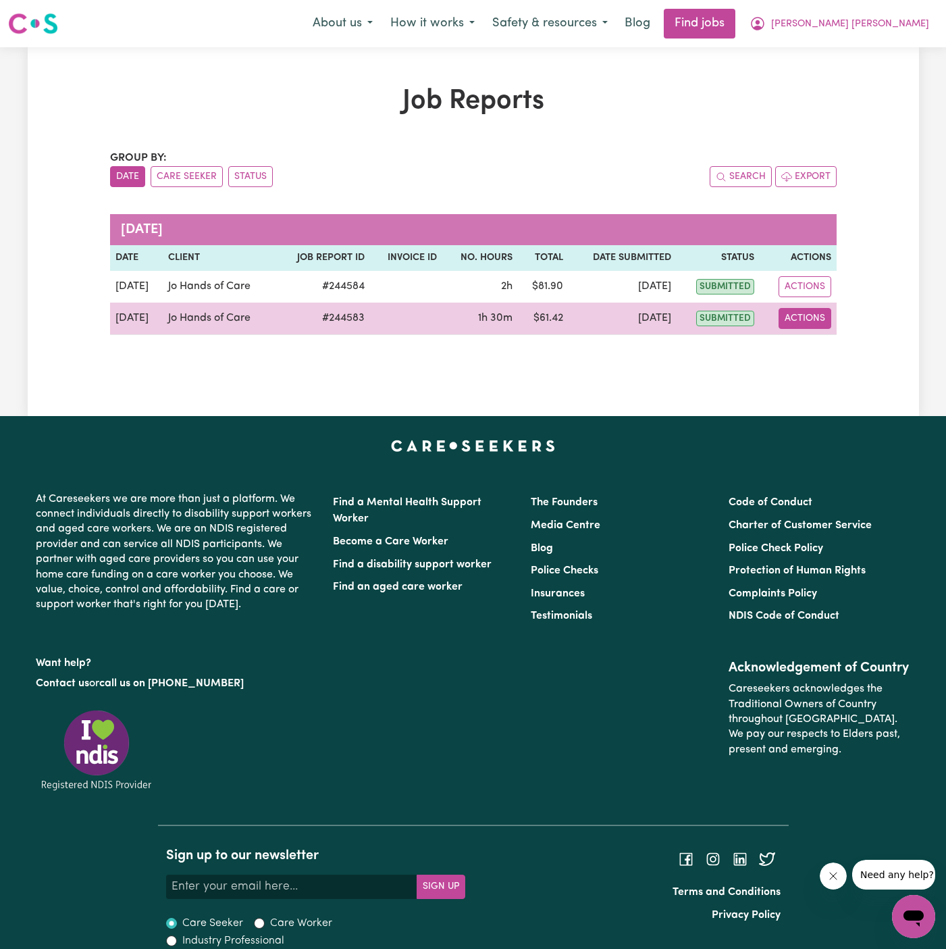
click at [801, 319] on button "Actions" at bounding box center [805, 318] width 53 height 21
click at [830, 354] on link "View Job Report" at bounding box center [836, 349] width 115 height 27
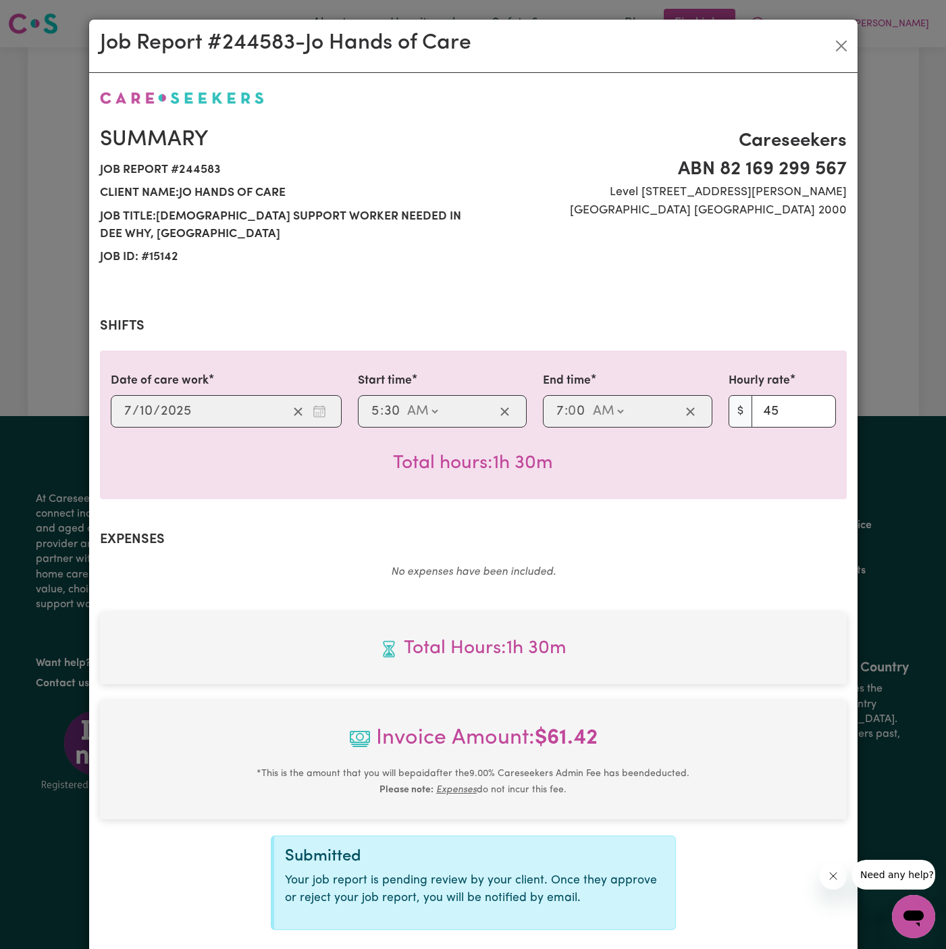
select select "45-Weekday"
click at [844, 47] on button "Close" at bounding box center [842, 46] width 22 height 22
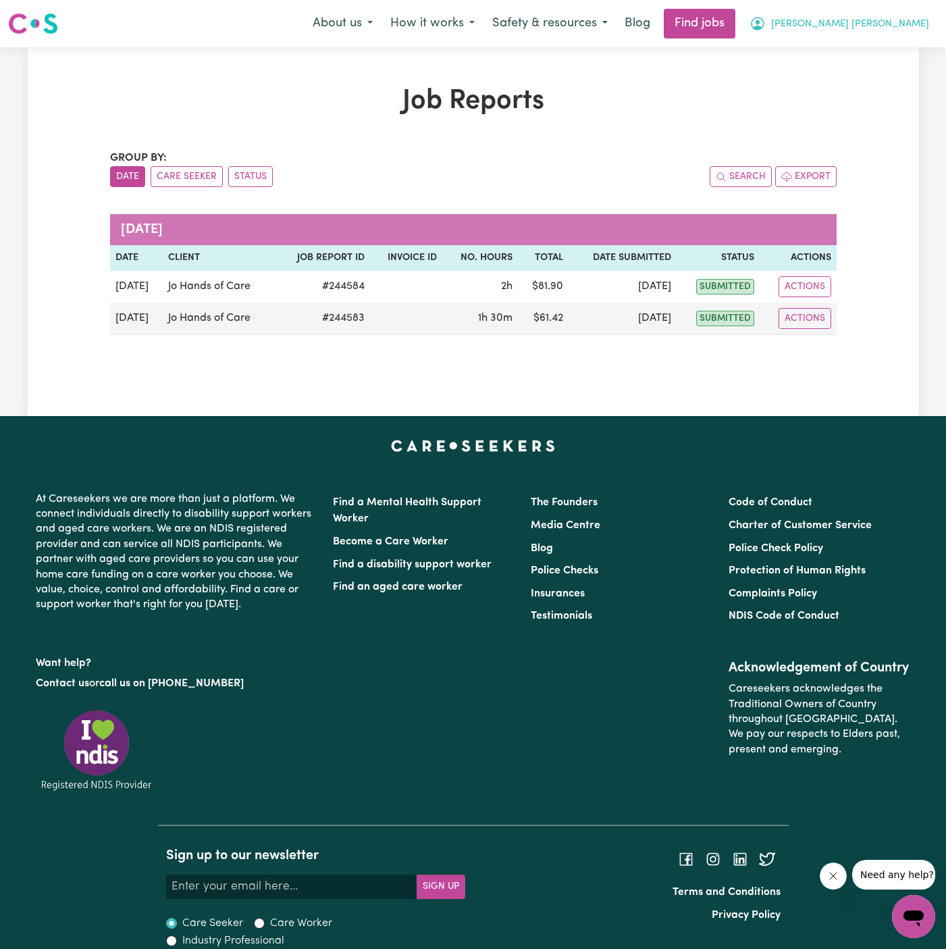
click at [881, 15] on button "[PERSON_NAME] [PERSON_NAME]" at bounding box center [839, 23] width 197 height 28
click at [887, 113] on link "Logout" at bounding box center [884, 103] width 107 height 26
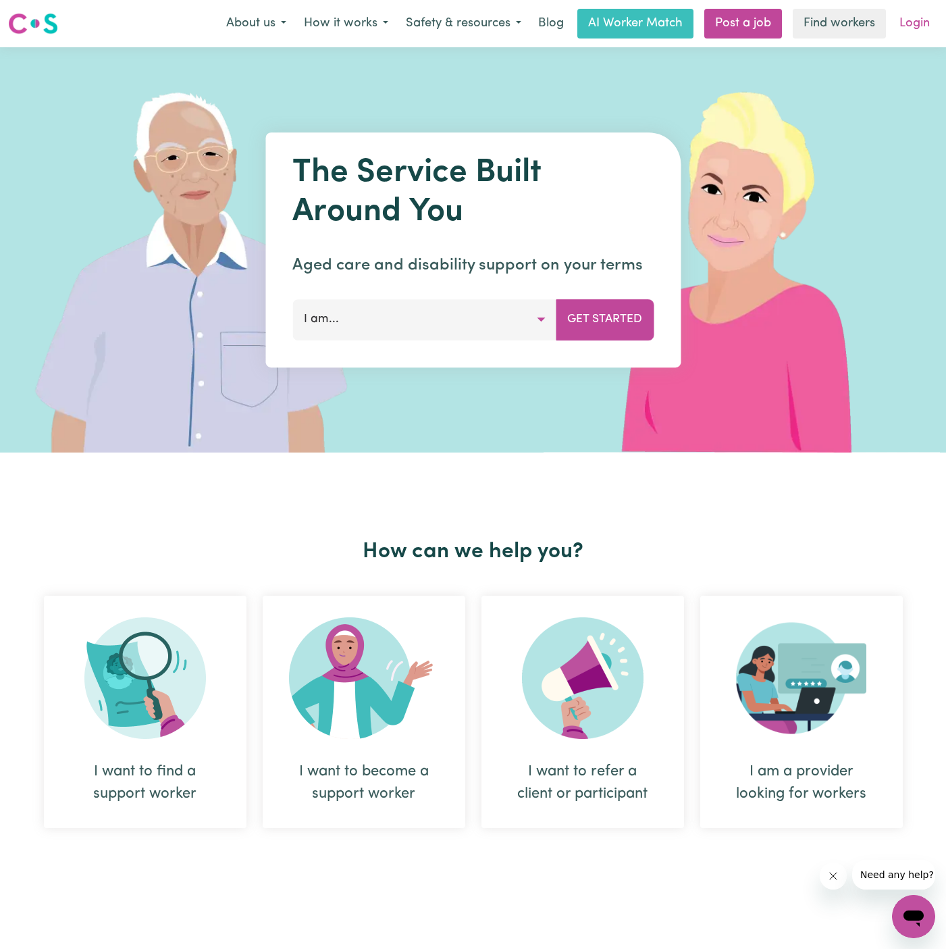
click at [934, 34] on link "Login" at bounding box center [914, 24] width 47 height 30
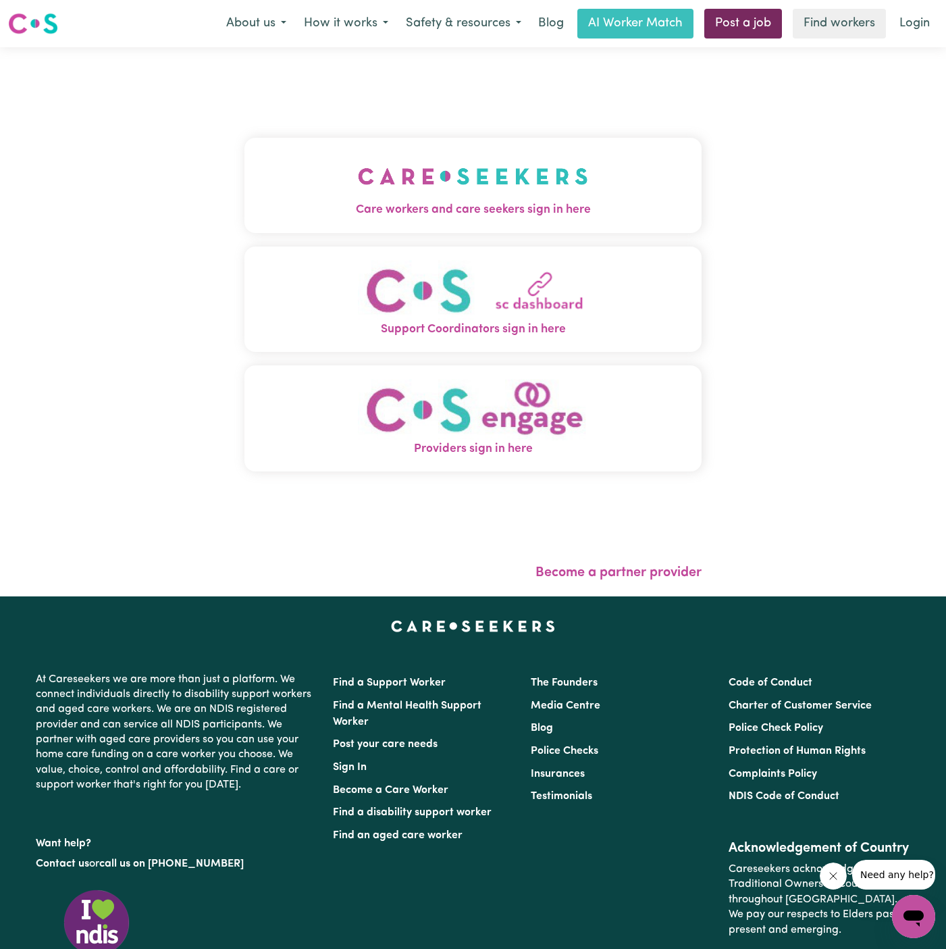
click at [725, 28] on link "Post a job" at bounding box center [743, 24] width 78 height 30
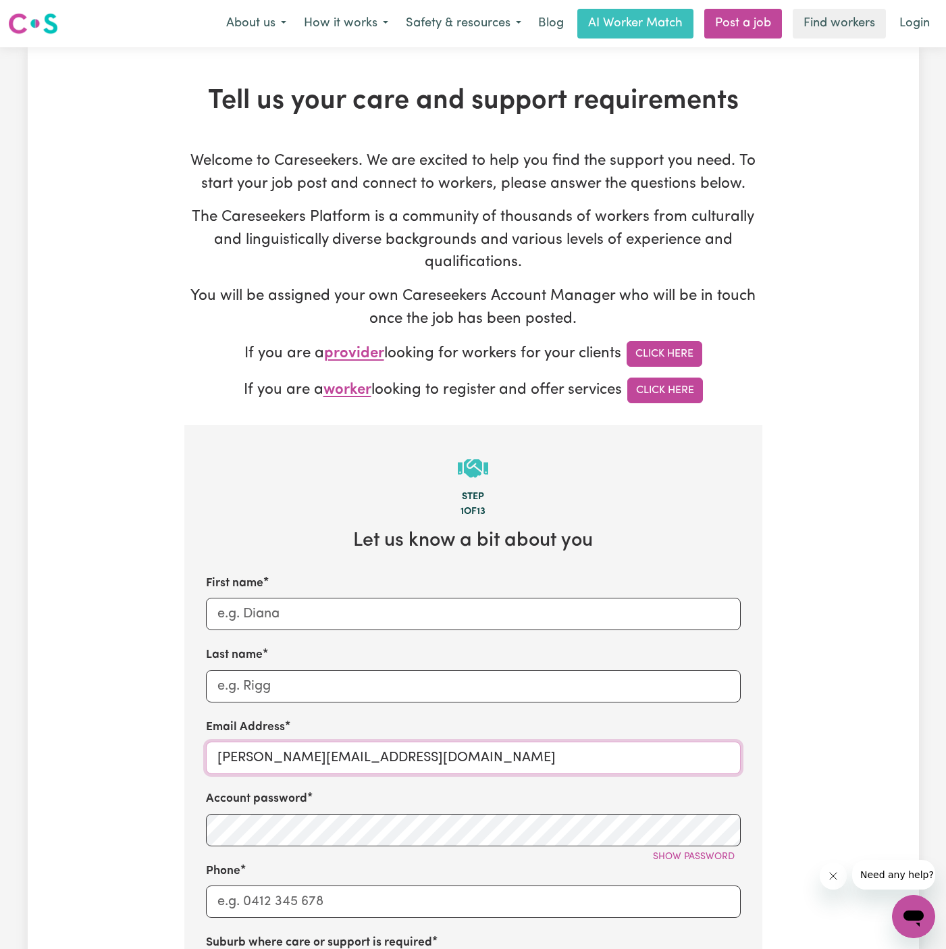
drag, startPoint x: 253, startPoint y: 762, endPoint x: 477, endPoint y: 750, distance: 224.5
click at [477, 750] on input "[PERSON_NAME][EMAIL_ADDRESS][DOMAIN_NAME]" at bounding box center [473, 757] width 535 height 32
click at [421, 605] on input "First name" at bounding box center [473, 614] width 535 height 32
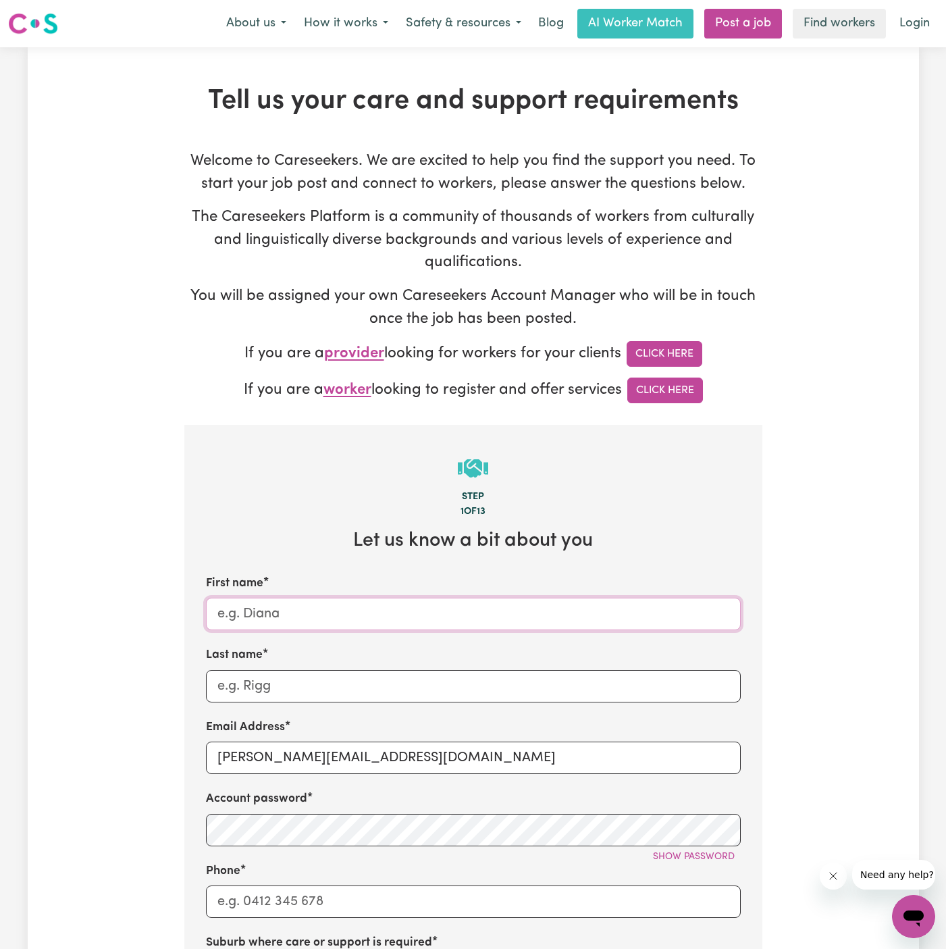
paste input "Carol Webber"
click at [267, 616] on input "Carol Webber" at bounding box center [473, 614] width 535 height 32
type input "Carol"
click at [277, 702] on div "First name Carol Last name Email Address dyan@careseekers.com.au Account passwo…" at bounding box center [473, 854] width 535 height 558
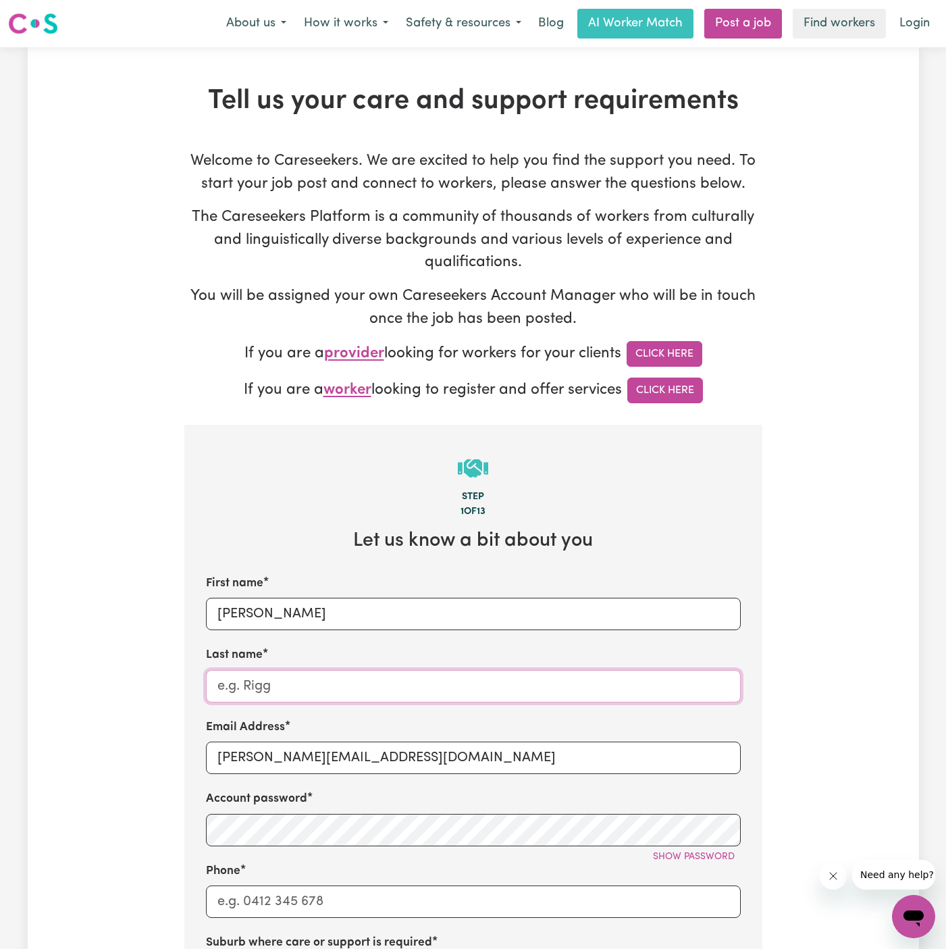
click at [278, 691] on input "Last name" at bounding box center [473, 686] width 535 height 32
paste input "Webber"
type input "Webber"
click at [323, 758] on input "dyan@careseekers.com.au" at bounding box center [473, 757] width 535 height 32
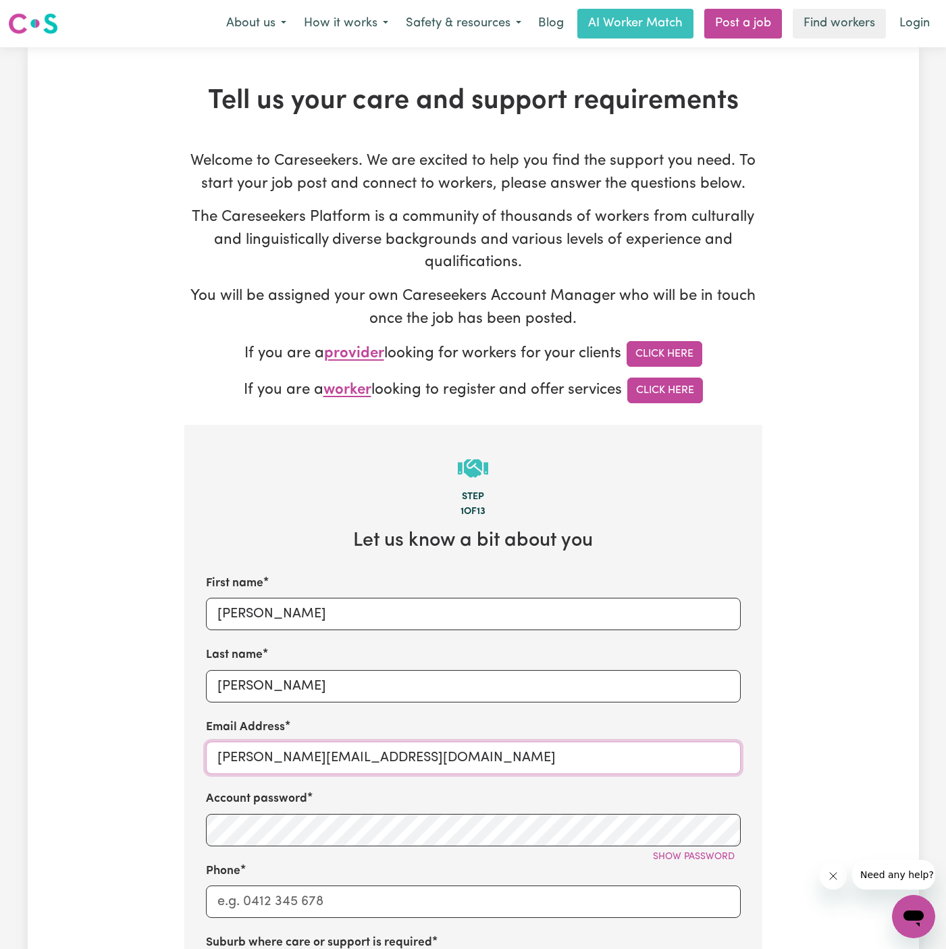
click at [323, 758] on input "dyan@careseekers.com.au" at bounding box center [473, 757] width 535 height 32
paste input "CarolWebberVC"
type input "CarolWebberVC@careseekers.com.au"
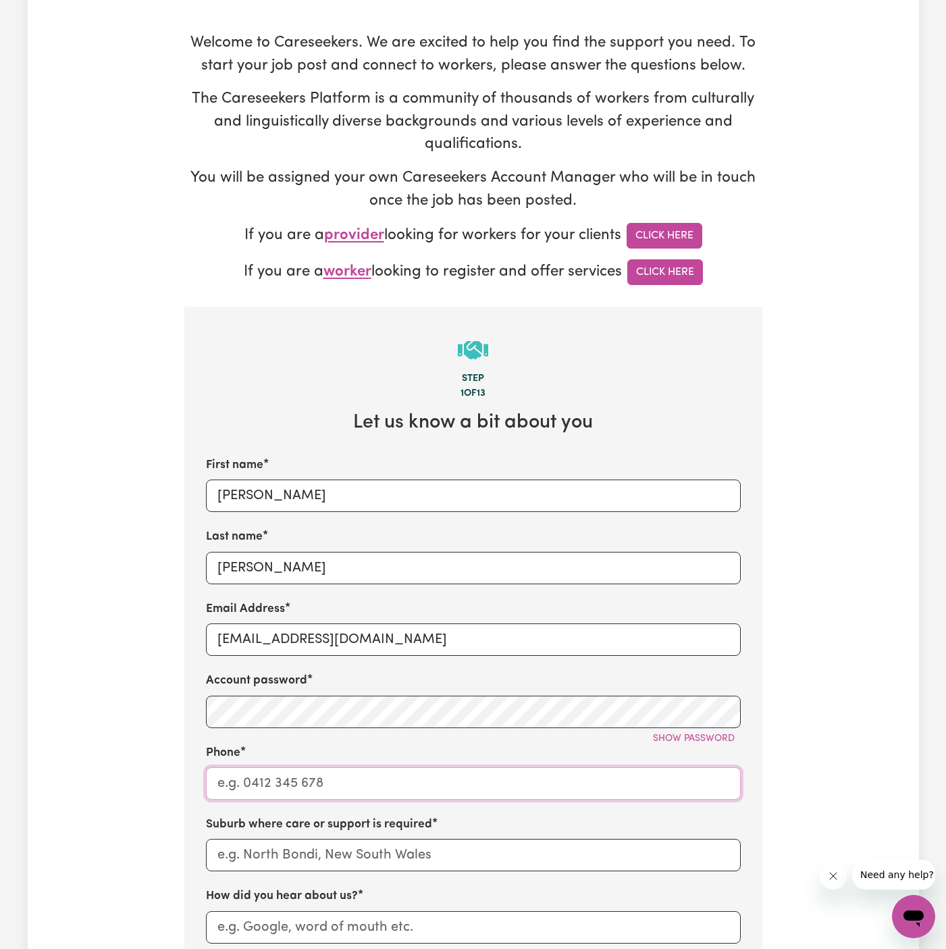
click at [466, 780] on input "Phone" at bounding box center [473, 783] width 535 height 32
type input "1300765465"
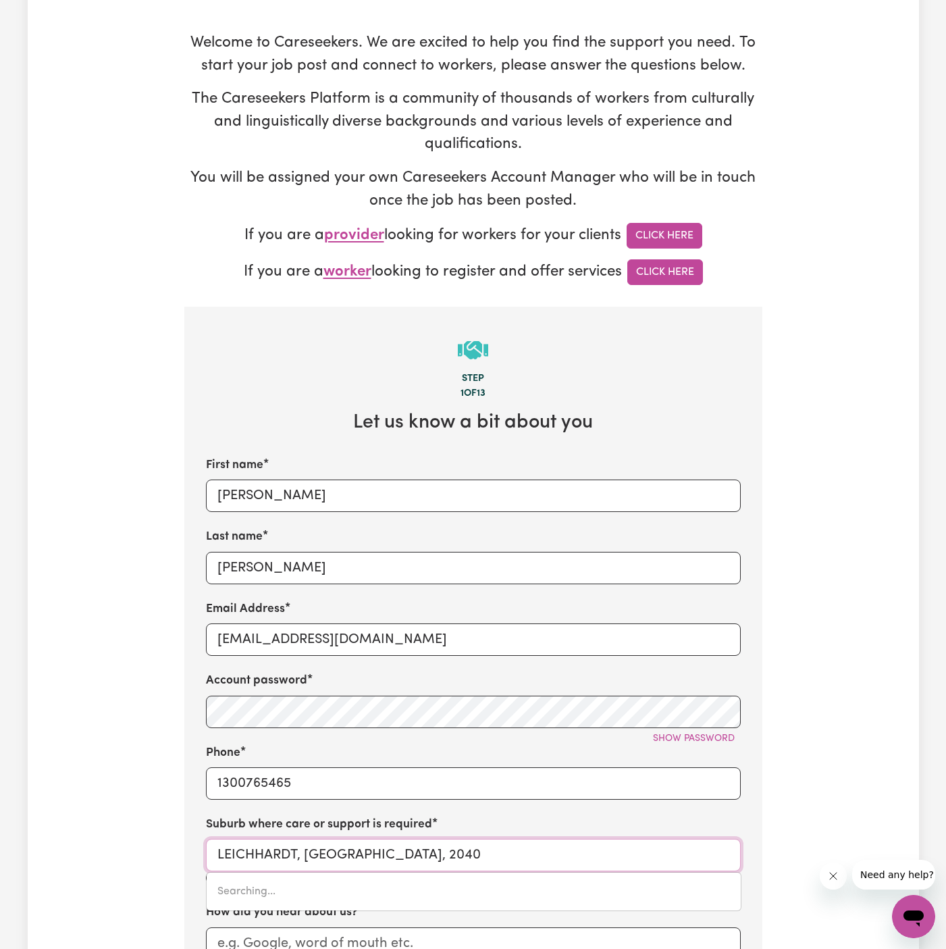
click at [453, 842] on input "LEICHHARDT, New South Wales, 2040" at bounding box center [473, 855] width 535 height 32
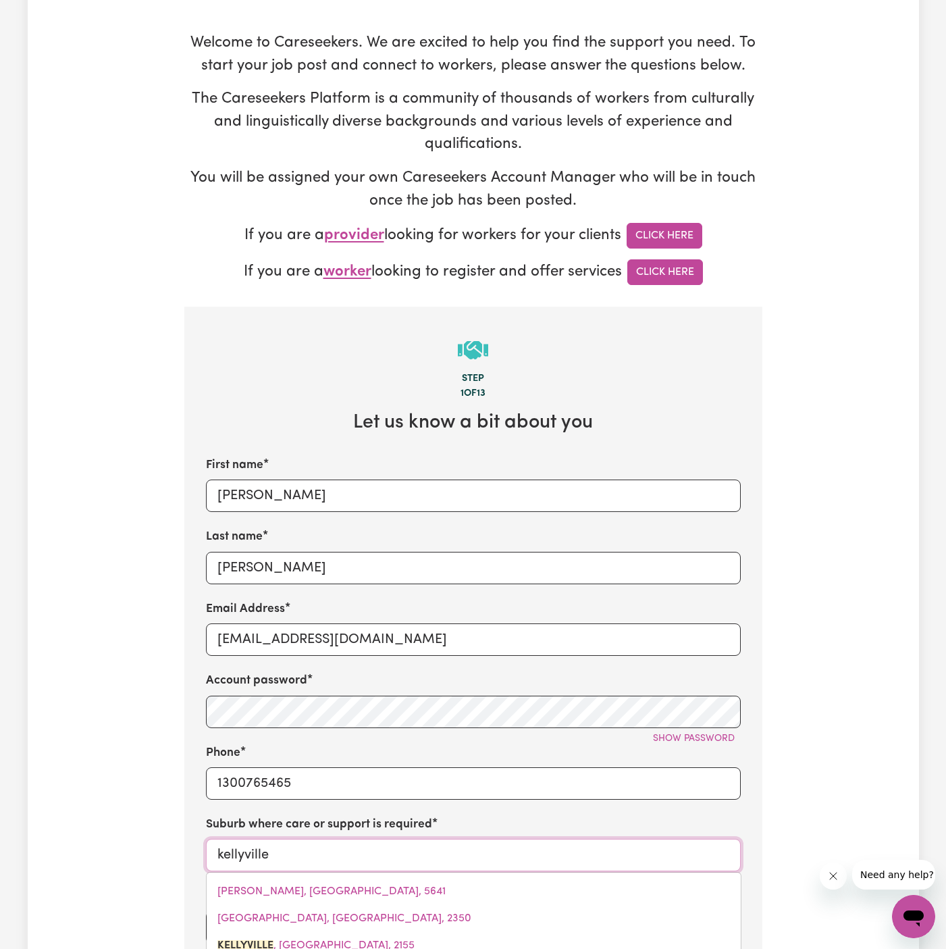
type input "kellyville"
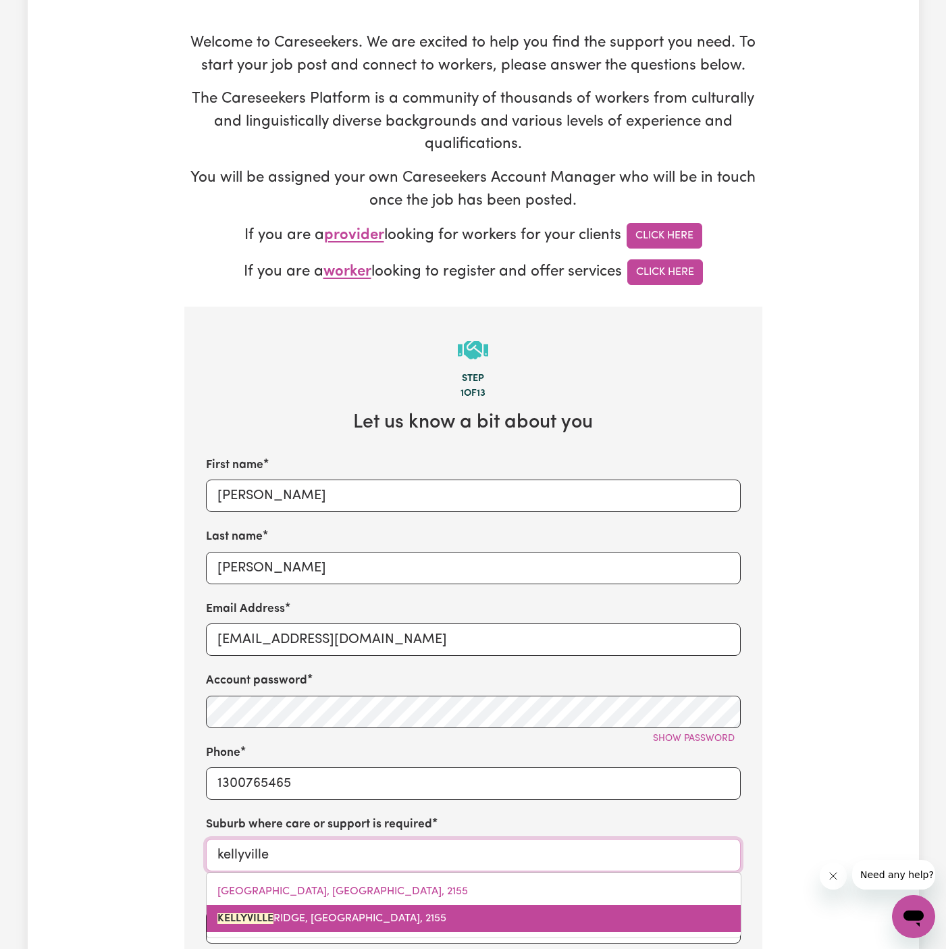
click at [333, 913] on span "KELLYVILLE RIDGE, New South Wales, 2155" at bounding box center [331, 918] width 229 height 11
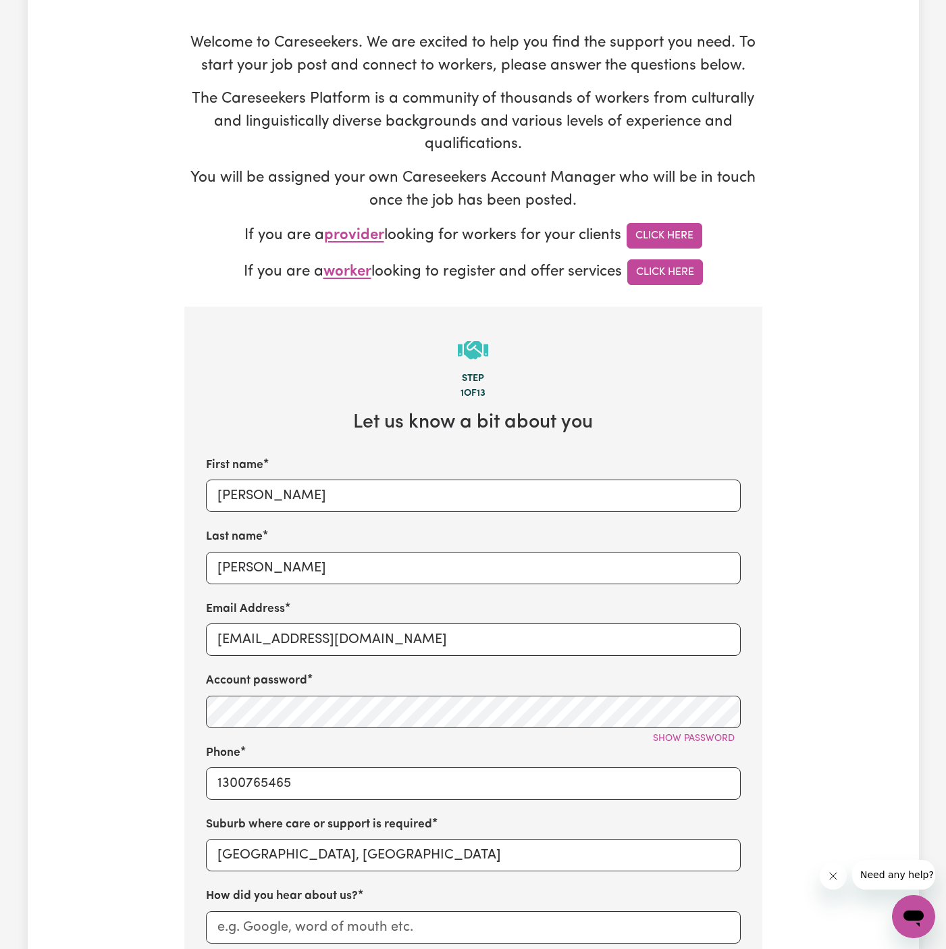
scroll to position [280, 0]
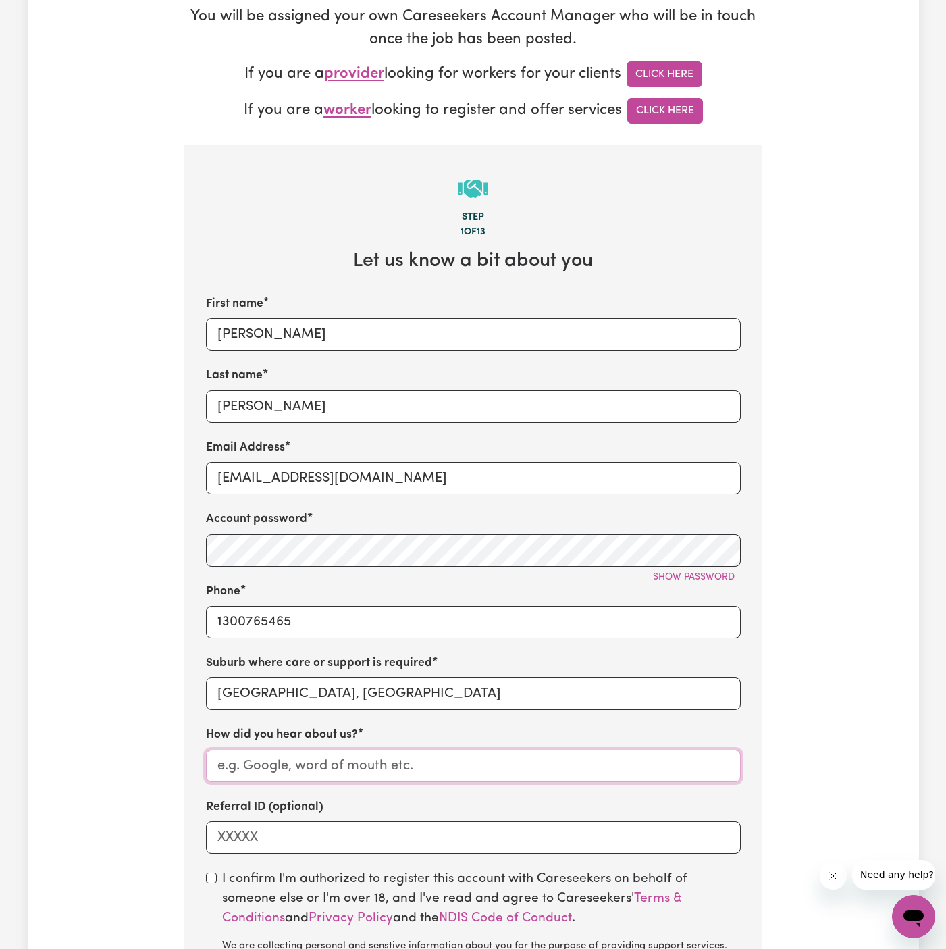
click at [382, 766] on input "How did you hear about us?" at bounding box center [473, 766] width 535 height 32
click at [373, 755] on input "How did you hear about us?" at bounding box center [473, 766] width 535 height 32
paste input "Vitality Club"
type input "Vitality Club"
click at [208, 875] on input "checkbox" at bounding box center [211, 877] width 11 height 11
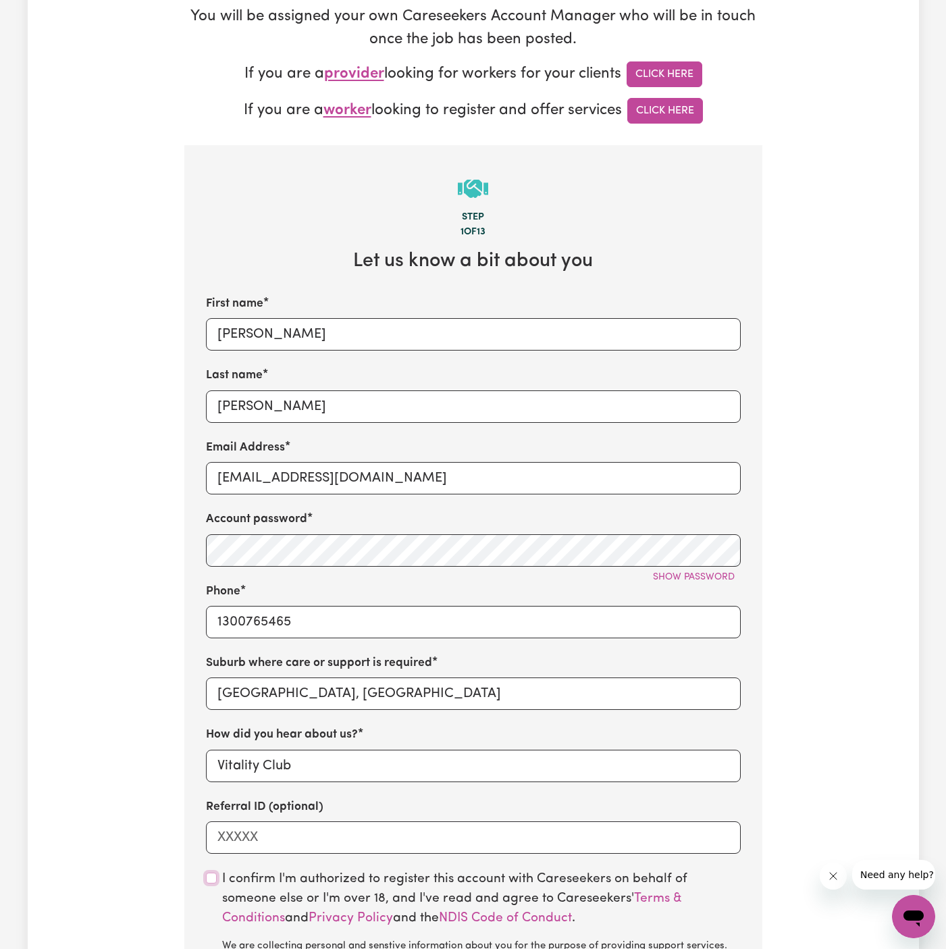
checkbox input "true"
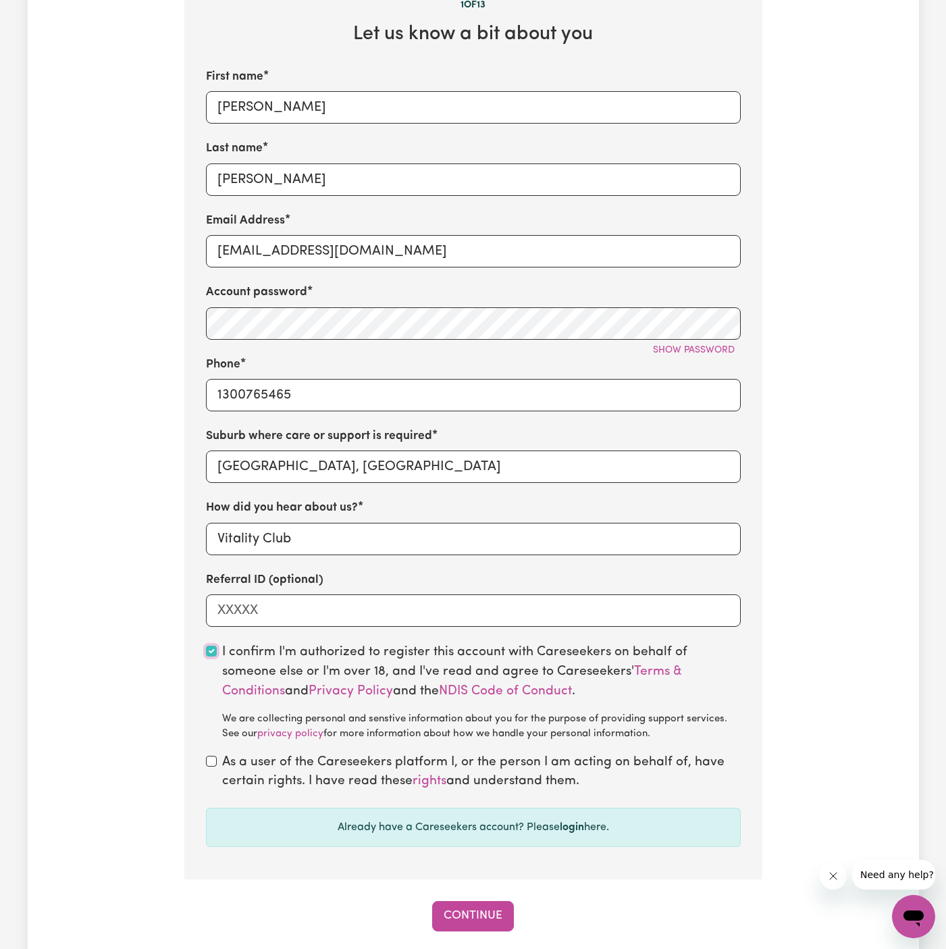
scroll to position [529, 0]
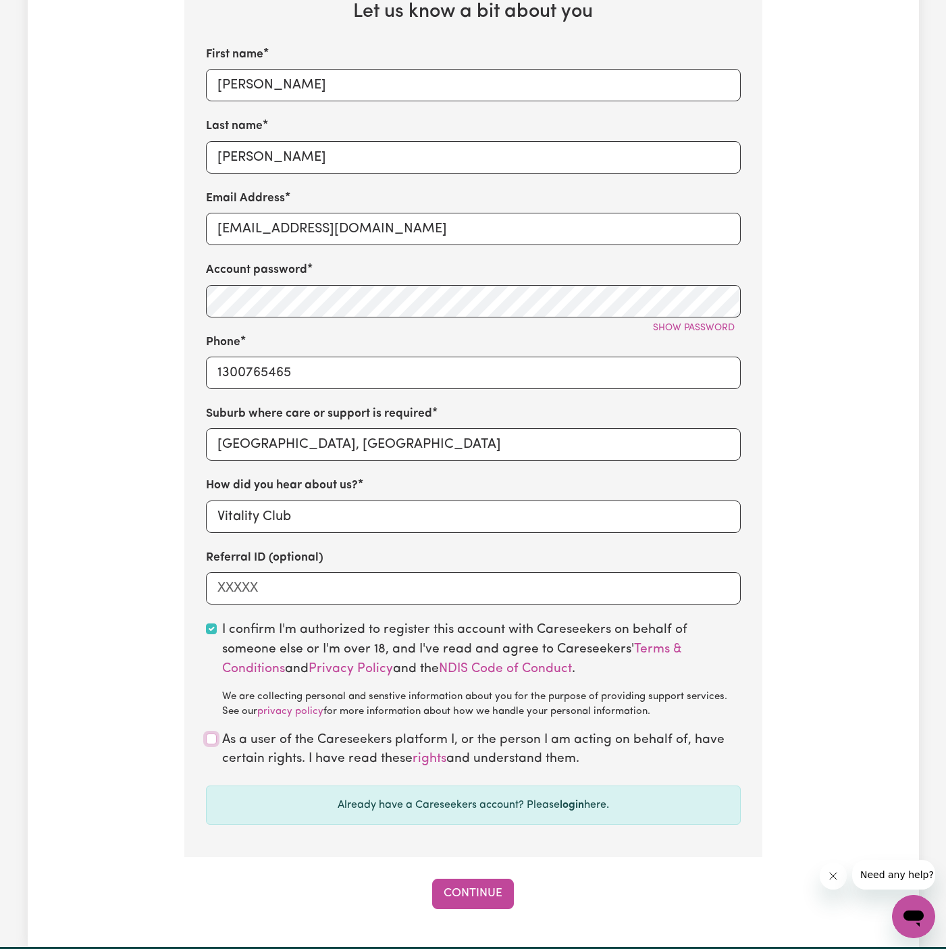
click at [213, 739] on input "checkbox" at bounding box center [211, 738] width 11 height 11
checkbox input "true"
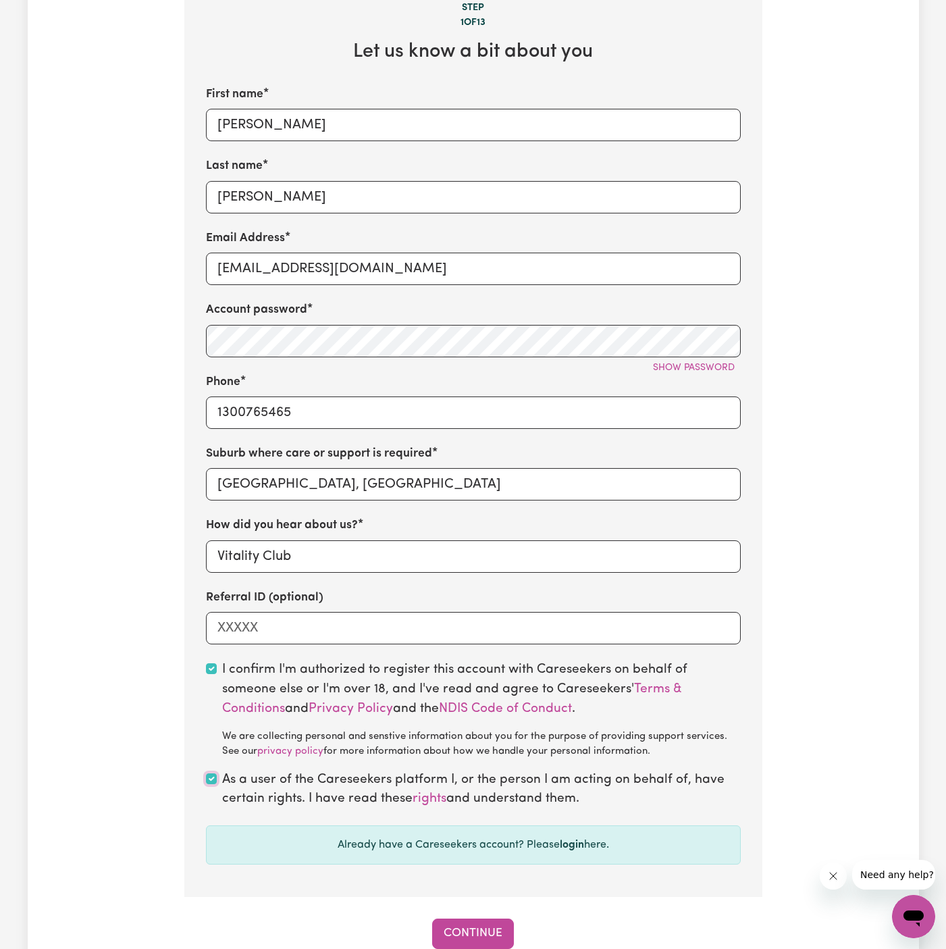
scroll to position [492, 0]
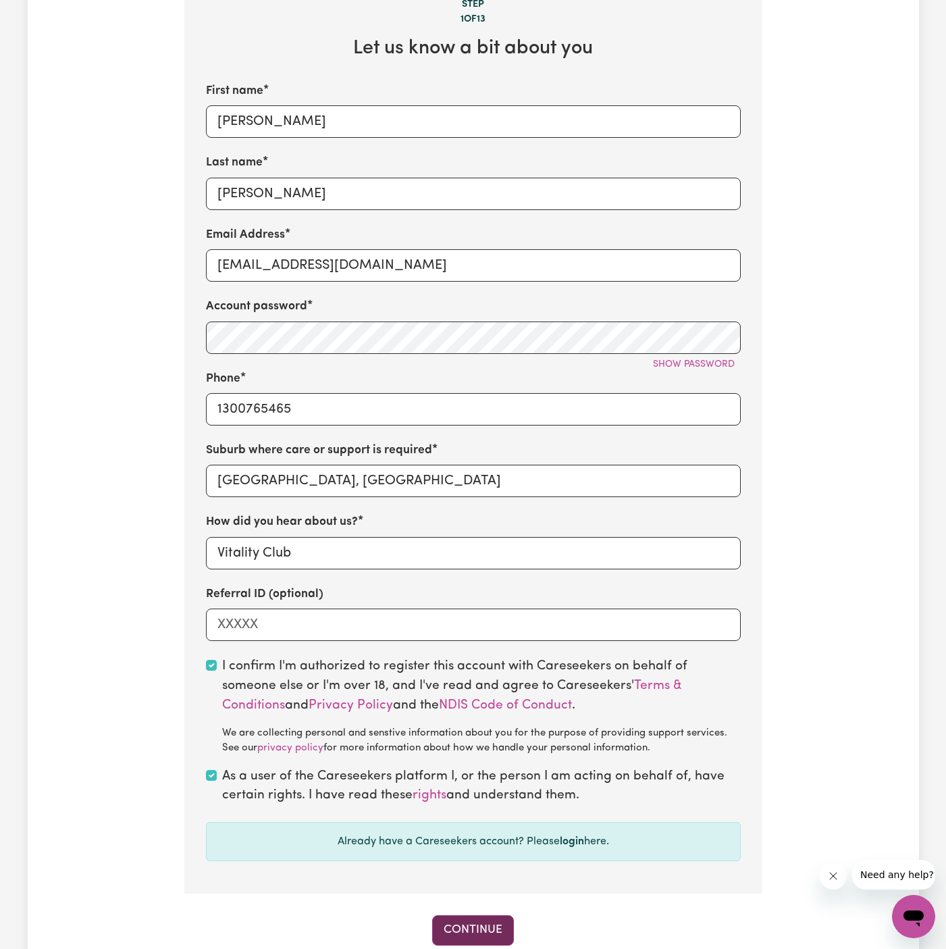
click at [478, 915] on button "Continue" at bounding box center [473, 930] width 82 height 30
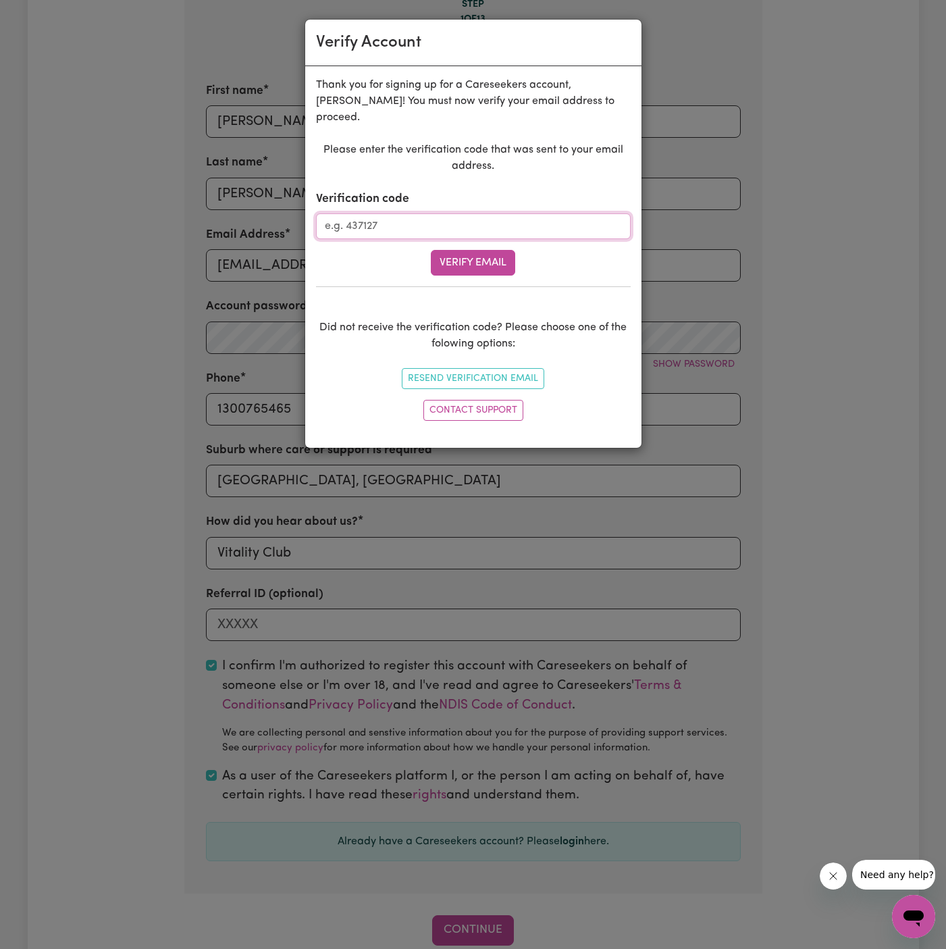
click at [421, 213] on input "Verification code" at bounding box center [473, 226] width 315 height 26
paste input "860846"
type input "860846"
click at [436, 250] on button "Verify Email" at bounding box center [473, 263] width 84 height 26
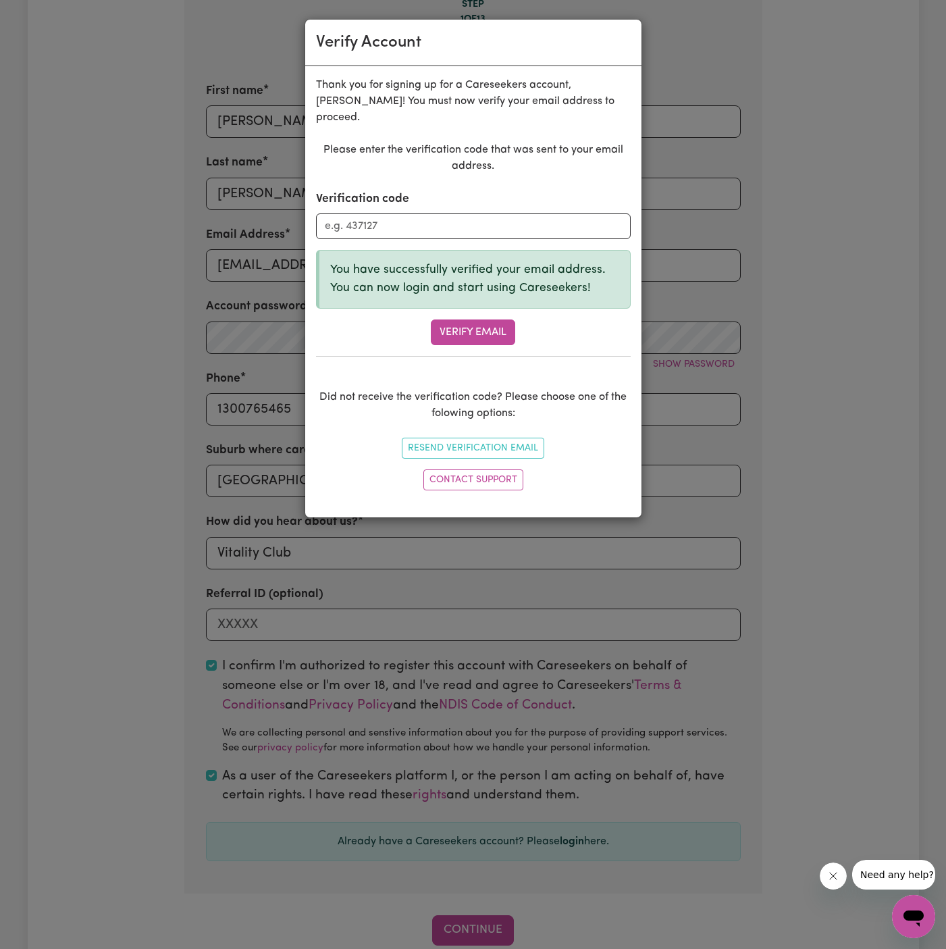
scroll to position [381, 0]
